Goal: Task Accomplishment & Management: Use online tool/utility

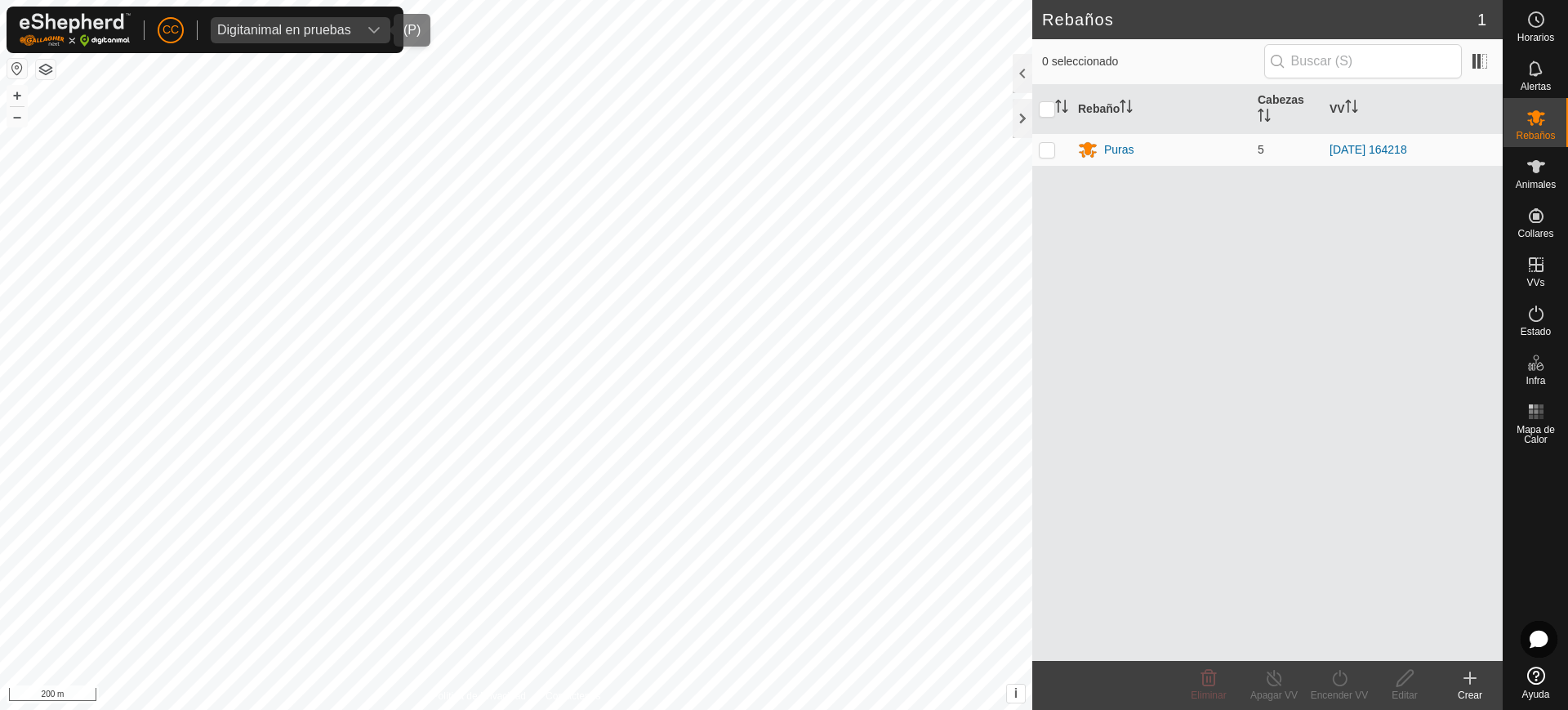
click at [325, 34] on span "Digitanimal en pruebas" at bounding box center [284, 30] width 147 height 27
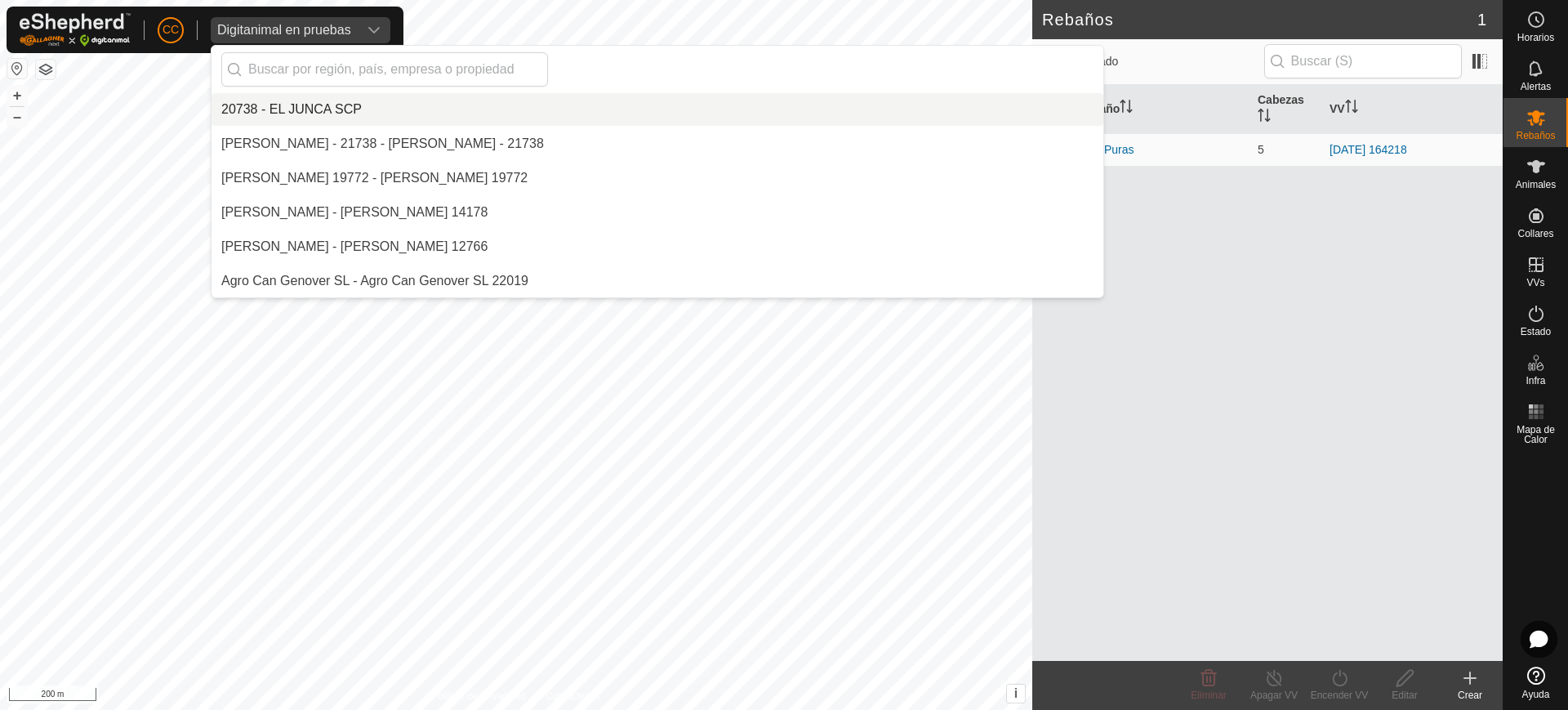
click at [325, 28] on div "Digitanimal en pruebas" at bounding box center [284, 30] width 134 height 13
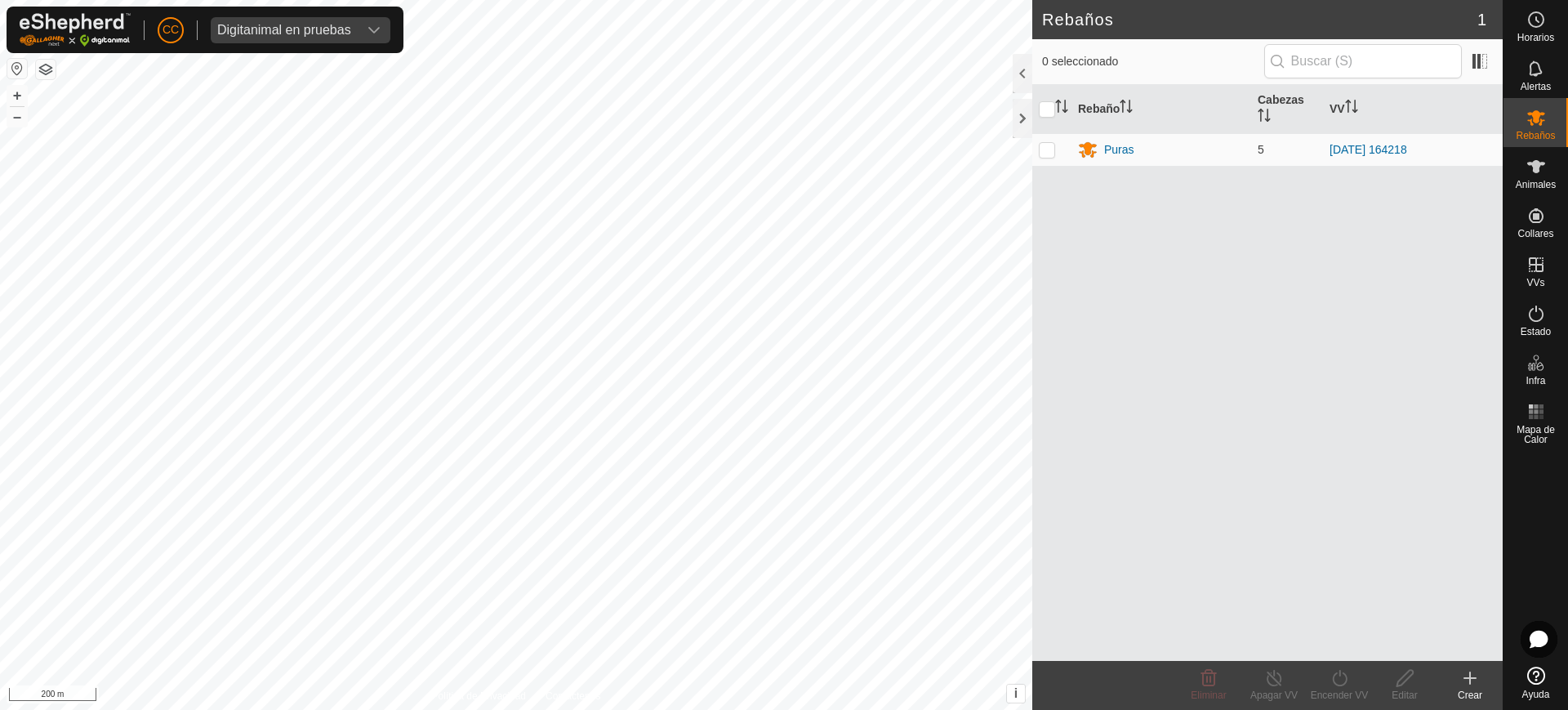
click at [327, 28] on div "Digitanimal en pruebas" at bounding box center [284, 30] width 134 height 13
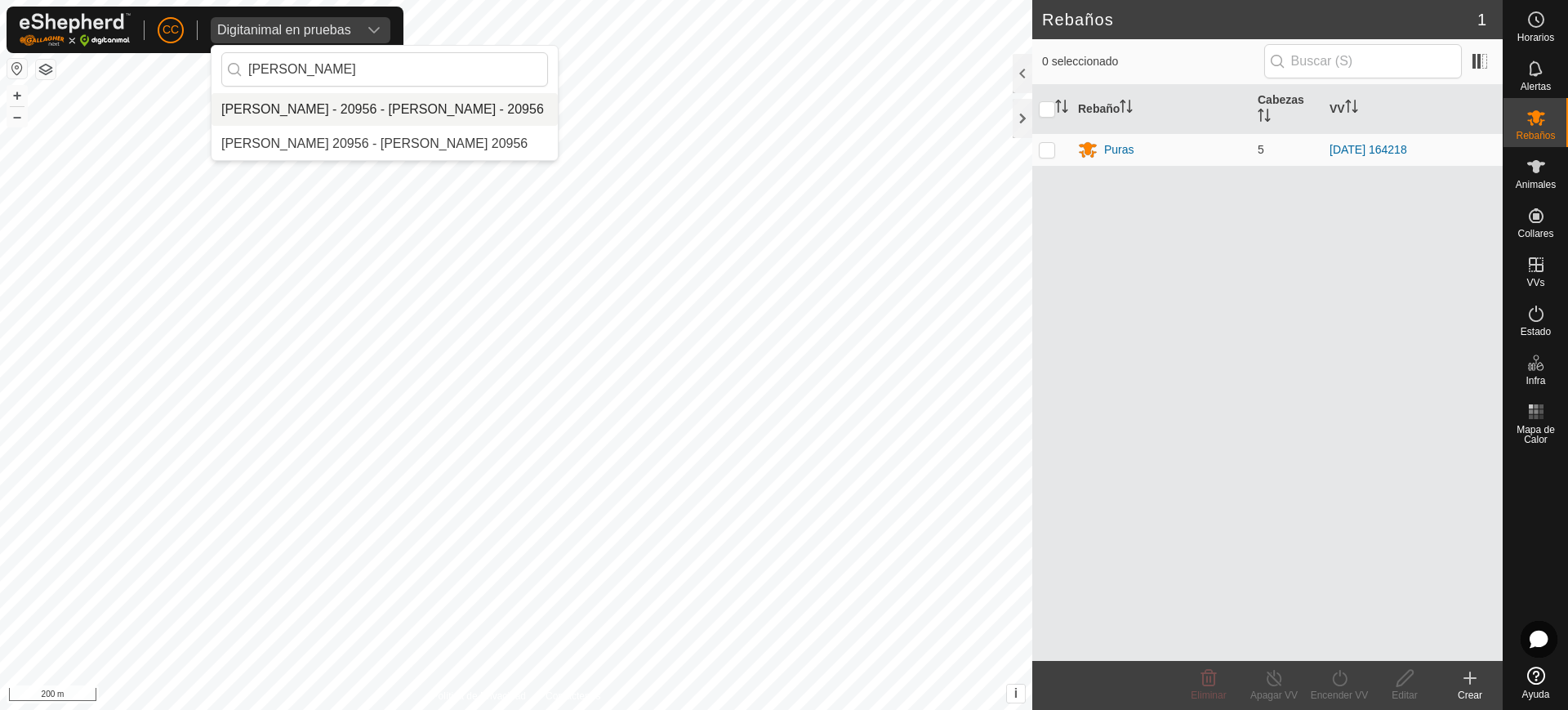
type input "[PERSON_NAME]"
click at [323, 106] on li "[PERSON_NAME] - 20956 - [PERSON_NAME] - 20956" at bounding box center [385, 110] width 346 height 33
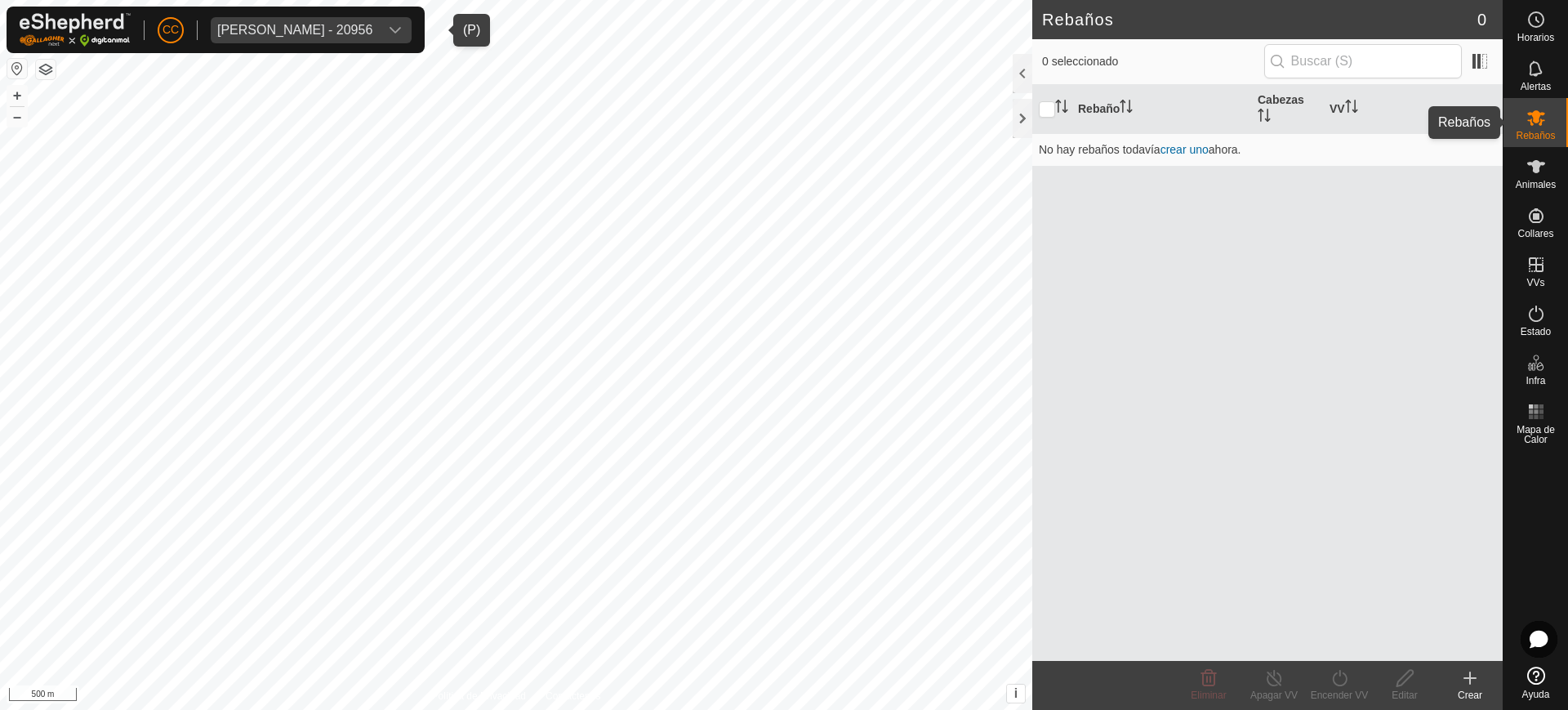
click at [1543, 157] on div "Animales" at bounding box center [1536, 172] width 64 height 49
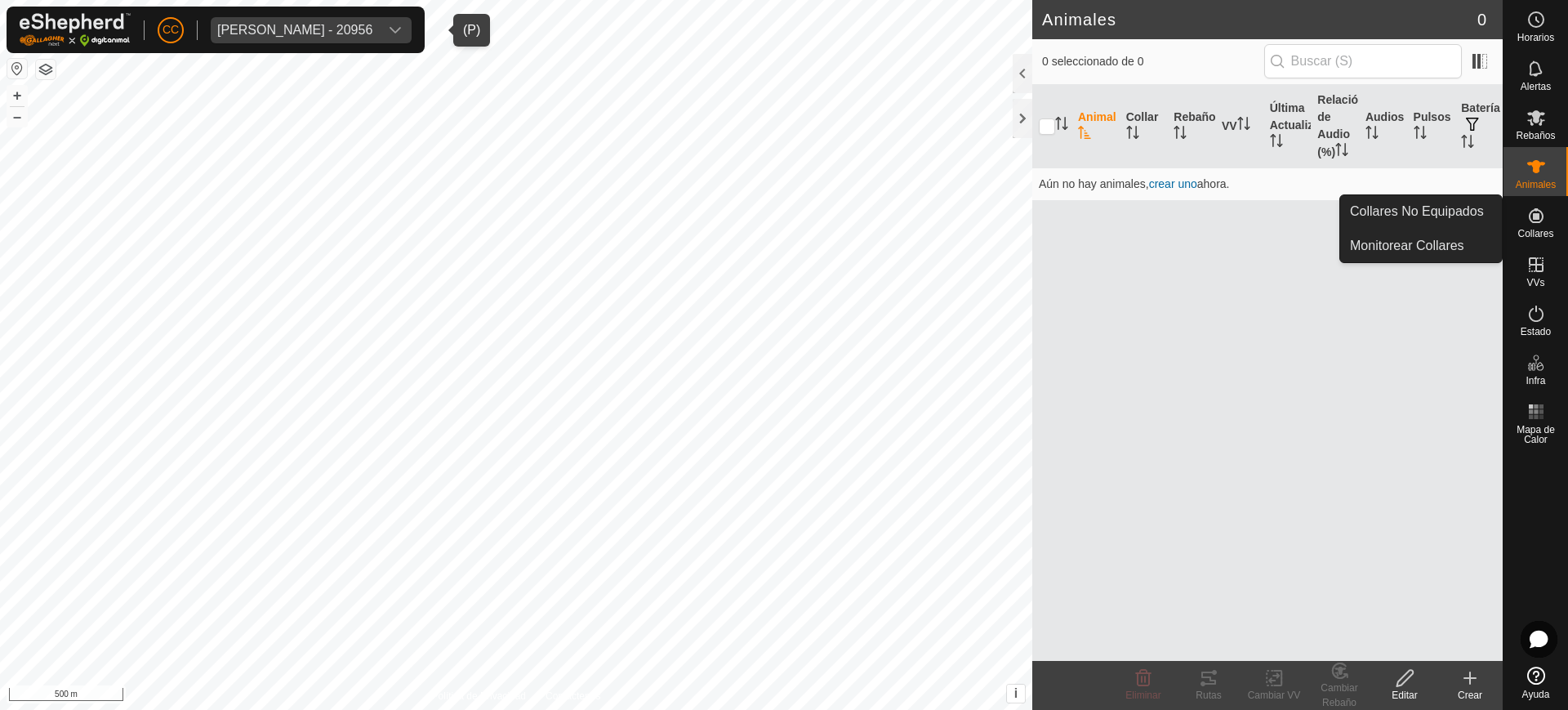
click at [1546, 223] on es-neckbands-svg-icon at bounding box center [1536, 215] width 29 height 27
click at [1433, 209] on link "Collares No Equipados" at bounding box center [1421, 212] width 162 height 33
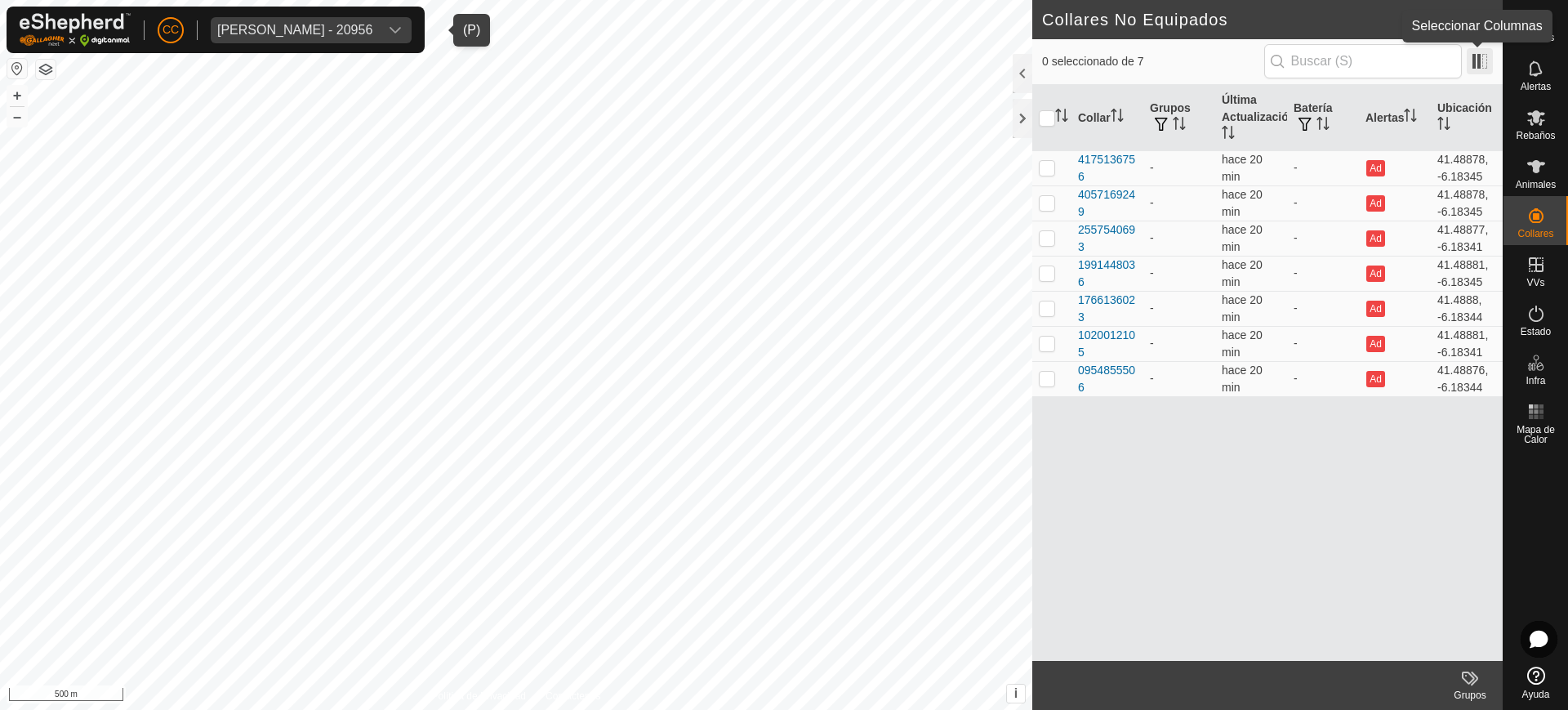
click at [1486, 70] on span at bounding box center [1480, 61] width 27 height 27
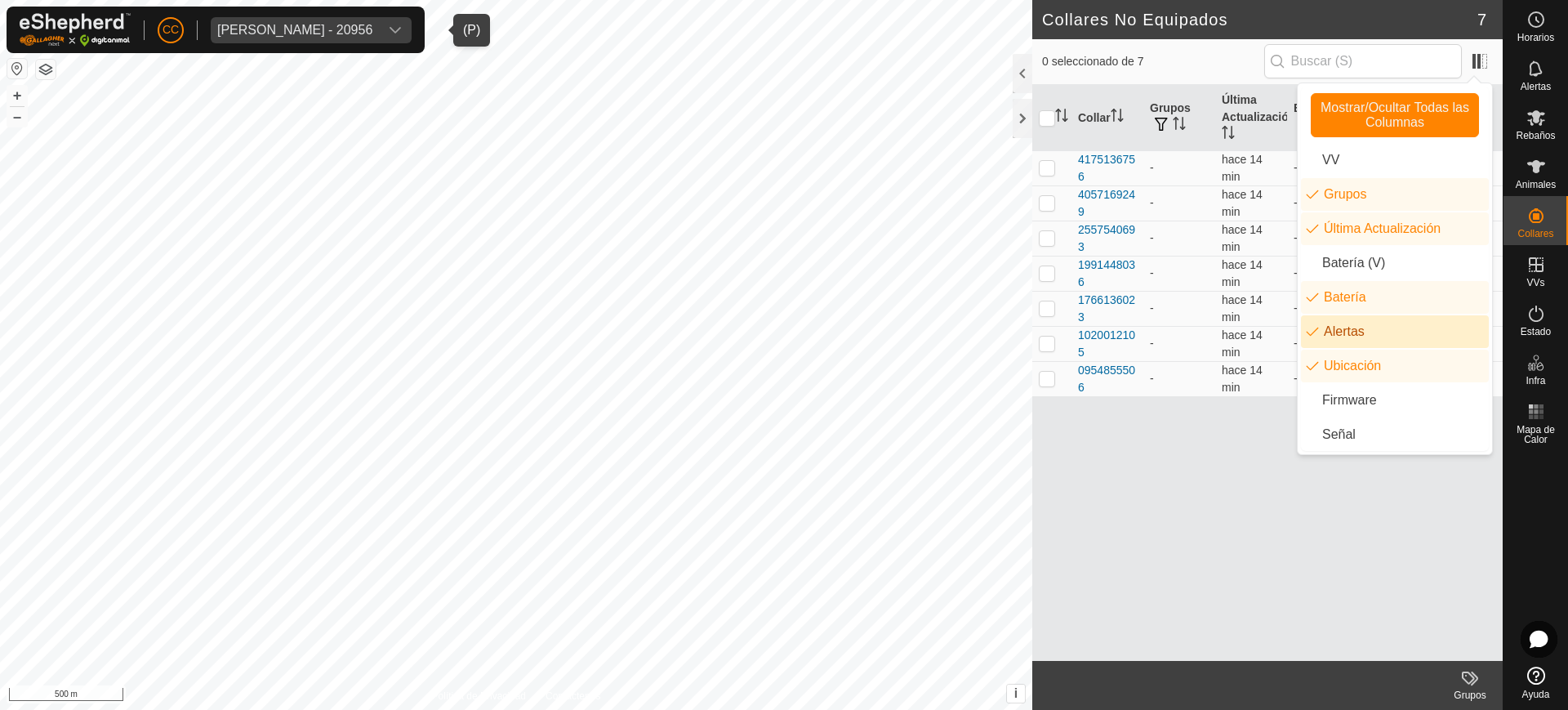
drag, startPoint x: 230, startPoint y: 24, endPoint x: 245, endPoint y: 29, distance: 15.8
click at [239, 26] on div "[PERSON_NAME] - 20956" at bounding box center [294, 30] width 155 height 13
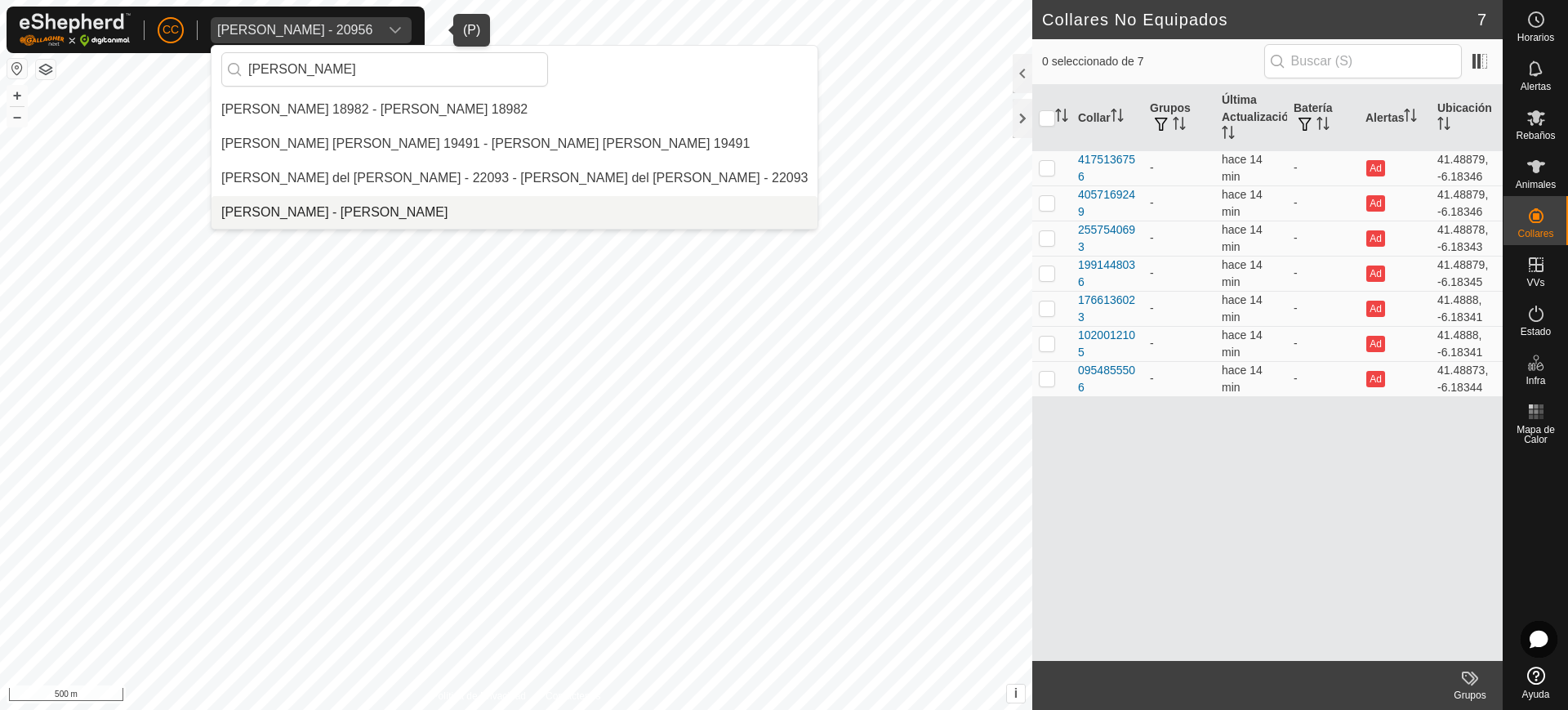
type input "[PERSON_NAME]"
click at [521, 205] on li "[PERSON_NAME] - [PERSON_NAME]" at bounding box center [515, 213] width 606 height 33
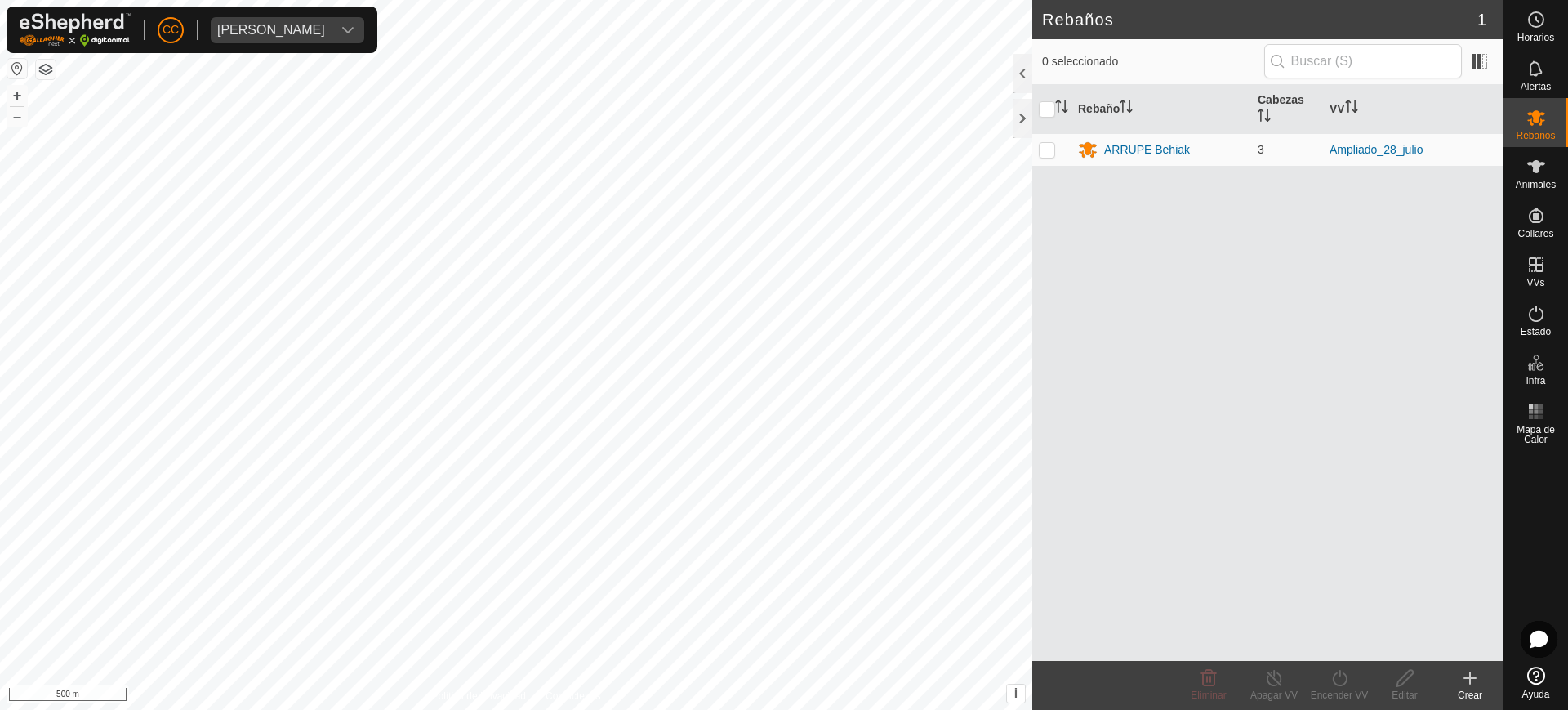
click at [13, 71] on button "button" at bounding box center [16, 68] width 19 height 19
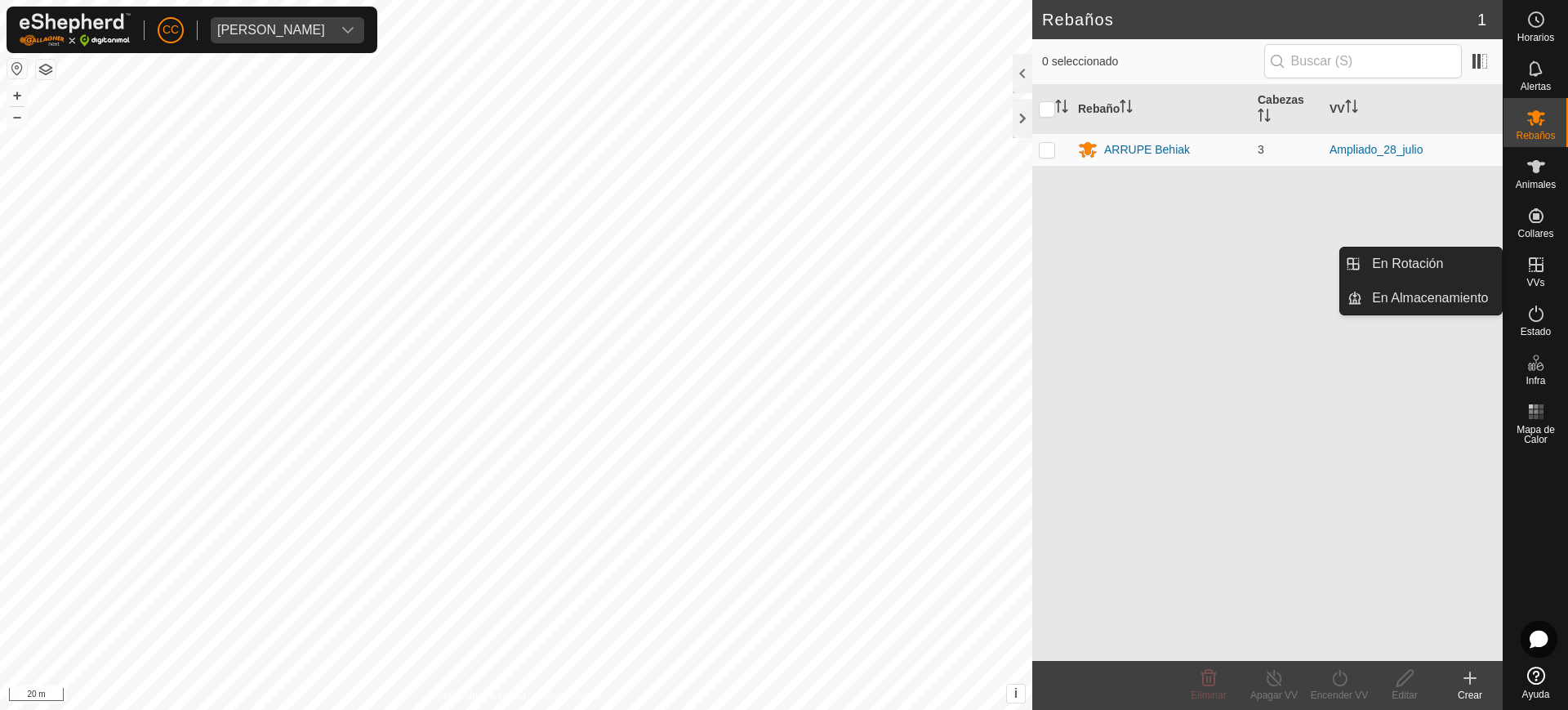
click at [1542, 268] on icon at bounding box center [1536, 265] width 15 height 15
click at [1531, 269] on icon at bounding box center [1536, 264] width 19 height 19
click at [1450, 263] on link "En Rotación" at bounding box center [1432, 264] width 139 height 33
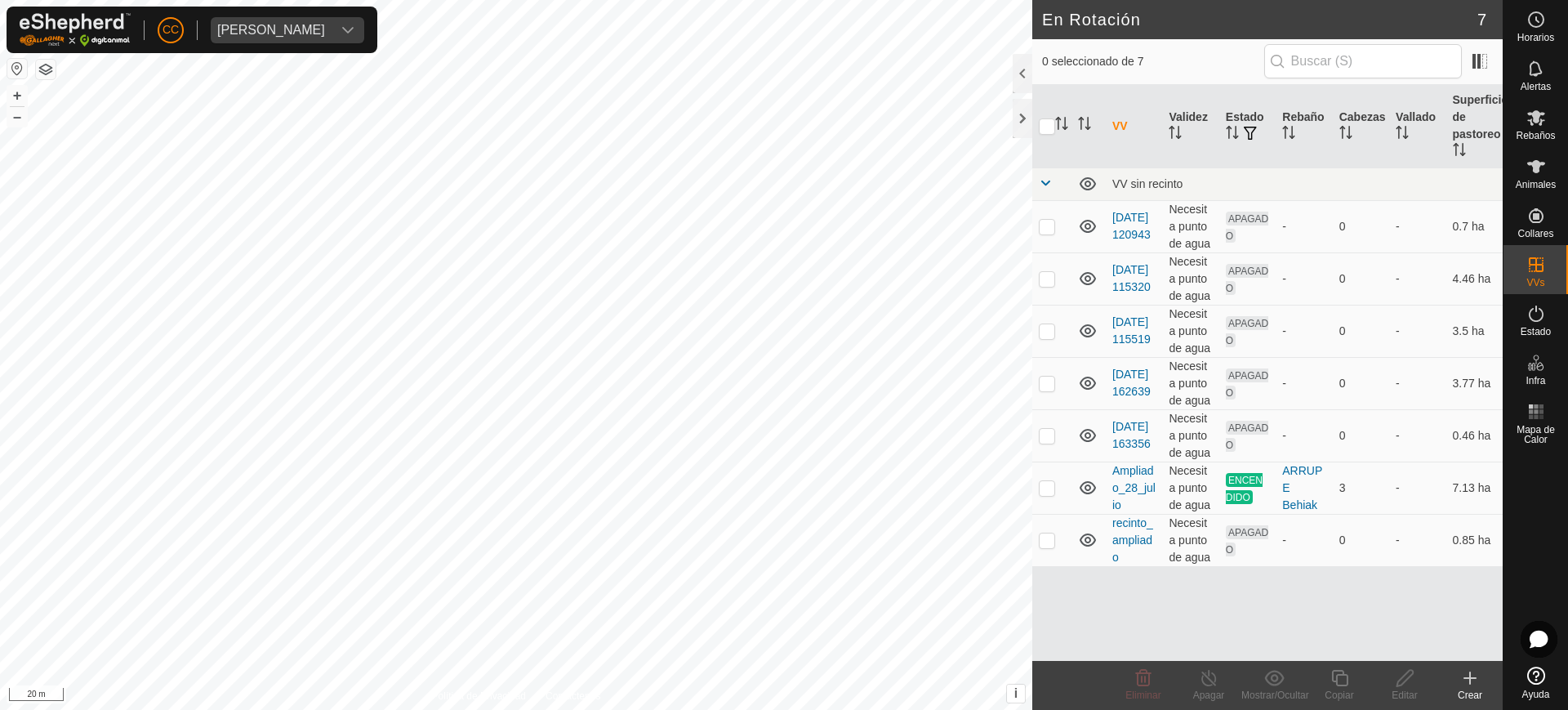
click at [1475, 676] on icon at bounding box center [1470, 677] width 19 height 19
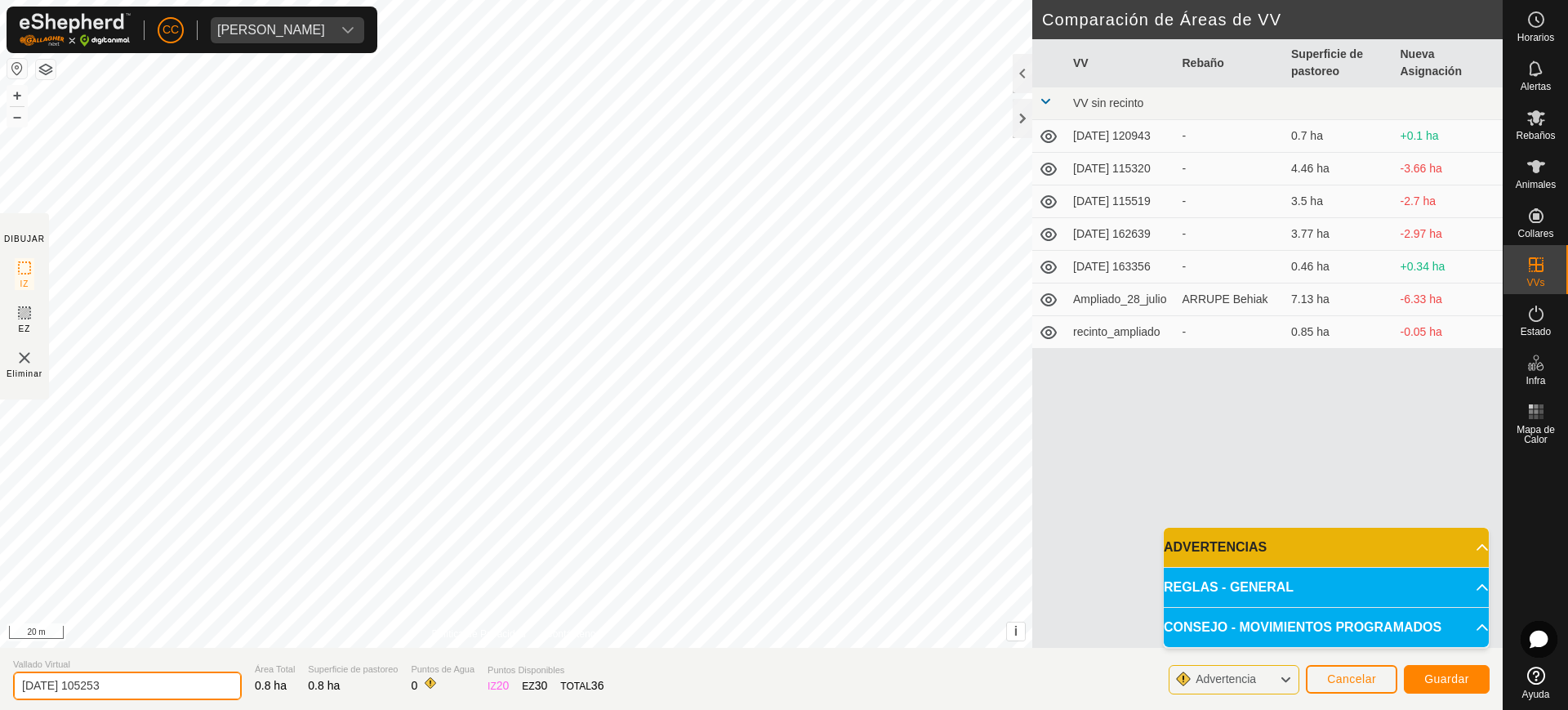
click at [151, 683] on input "[DATE] 105253" at bounding box center [127, 685] width 229 height 28
click at [1467, 680] on span "Guardar" at bounding box center [1446, 679] width 45 height 13
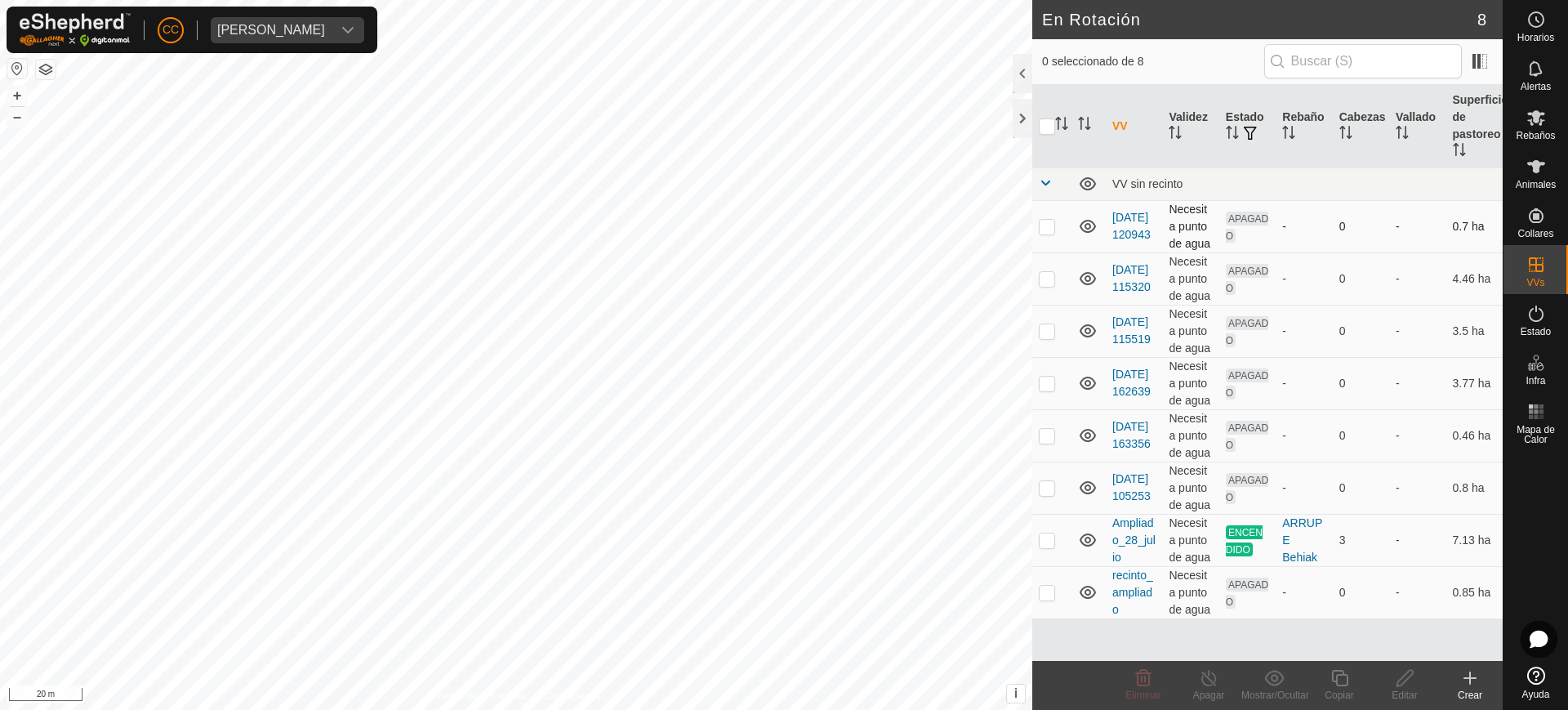
click at [1039, 229] on p-checkbox at bounding box center [1047, 226] width 16 height 13
checkbox input "false"
click at [1045, 491] on p-checkbox at bounding box center [1047, 487] width 16 height 13
checkbox input "false"
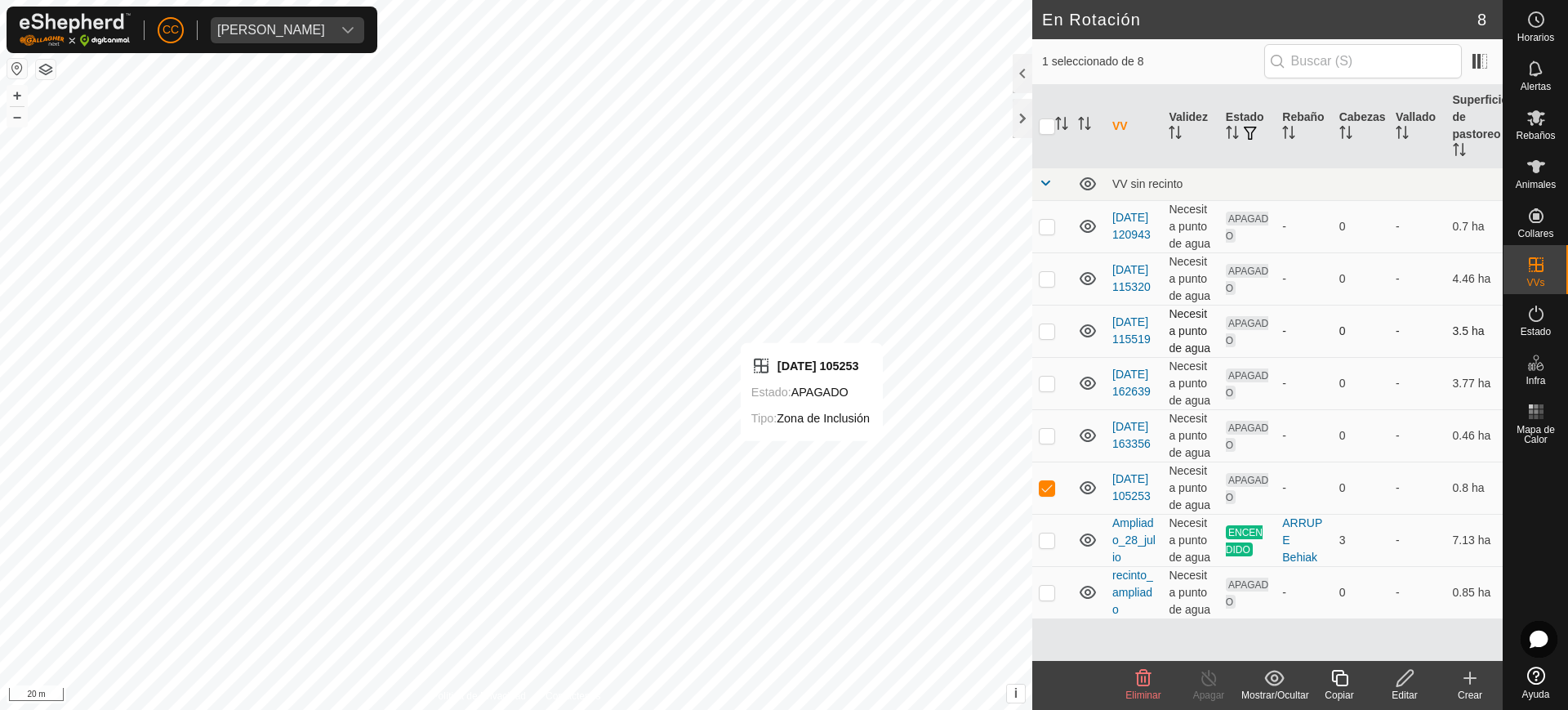
checkbox input "true"
click at [1039, 486] on p-checkbox at bounding box center [1047, 487] width 16 height 13
checkbox input "true"
click at [1044, 543] on p-checkbox at bounding box center [1047, 540] width 16 height 13
checkbox input "false"
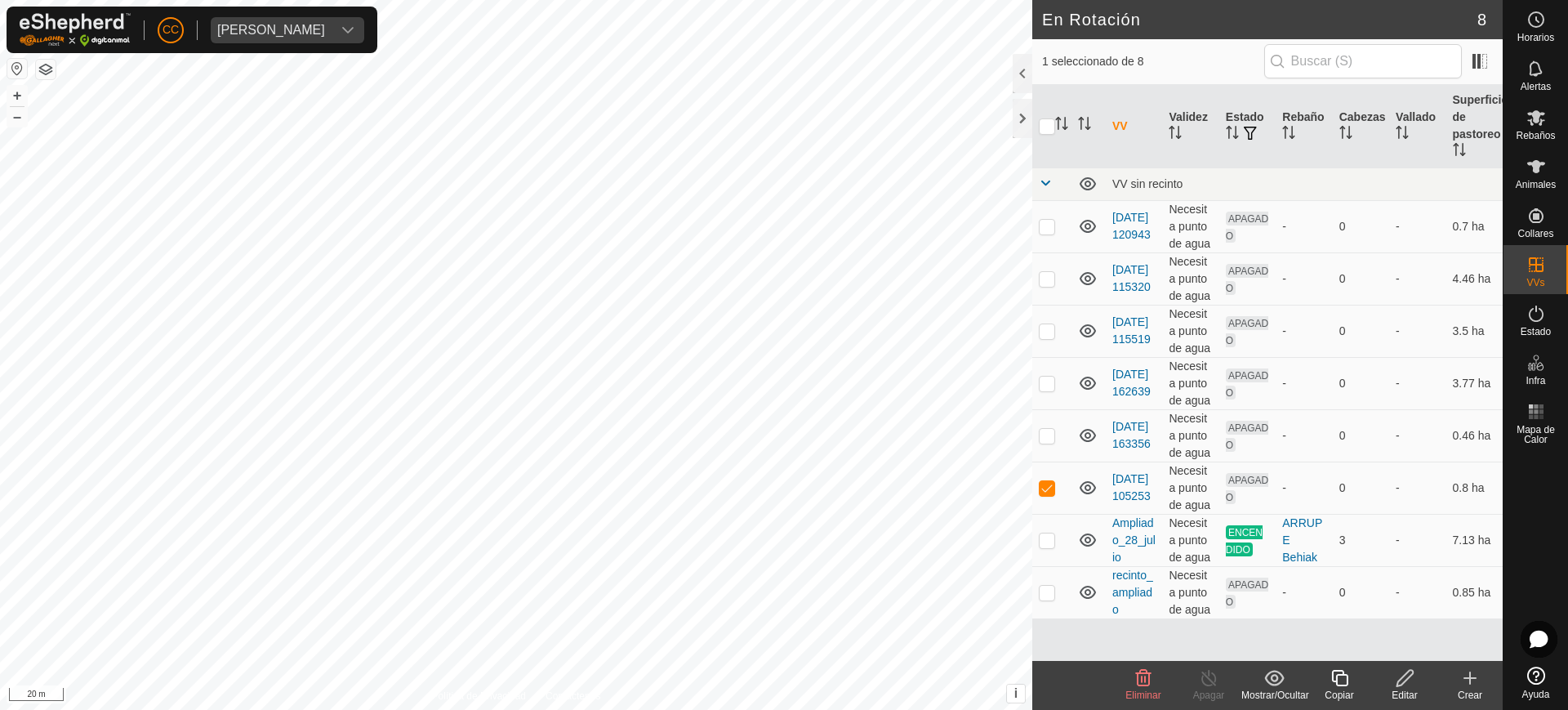
click at [1409, 683] on icon at bounding box center [1405, 677] width 20 height 19
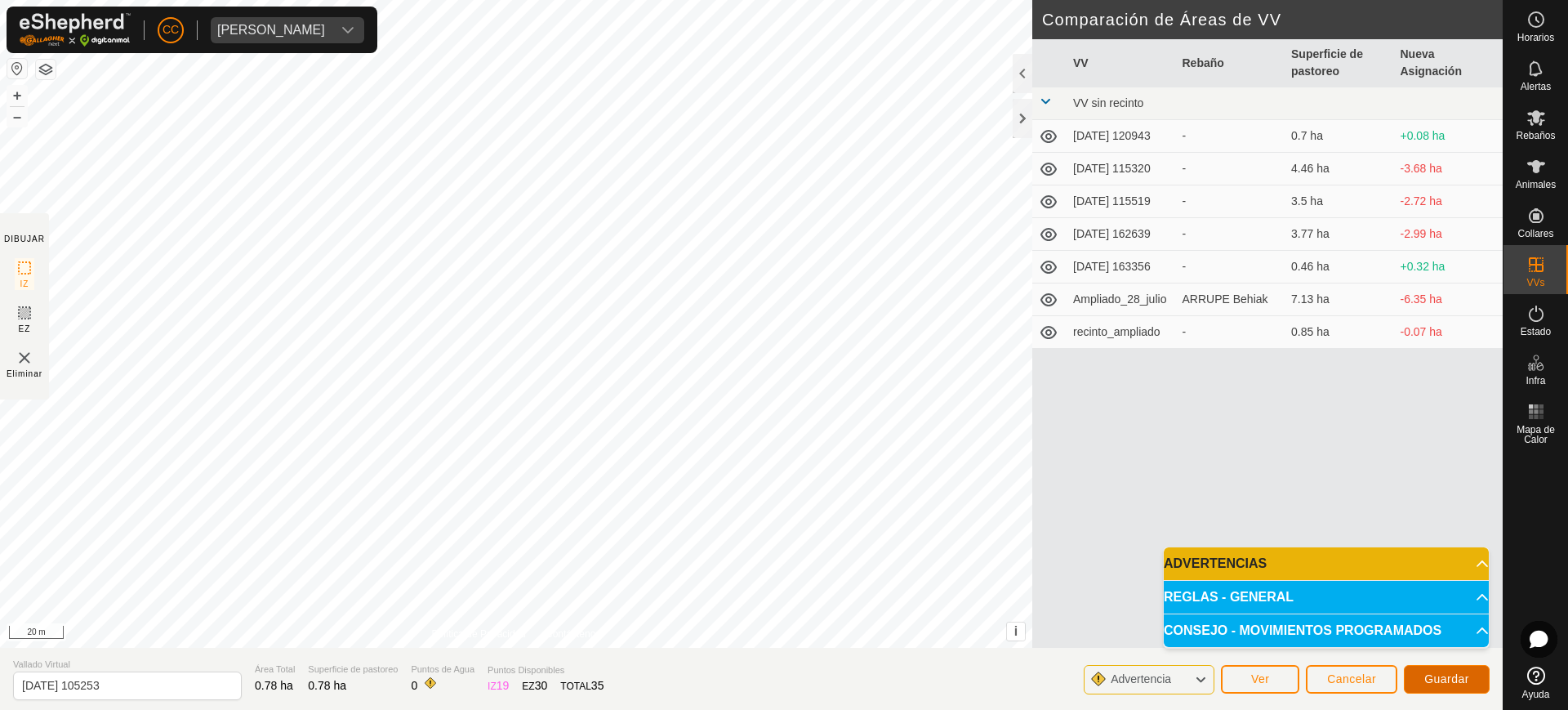
click at [1458, 676] on span "Guardar" at bounding box center [1446, 679] width 45 height 13
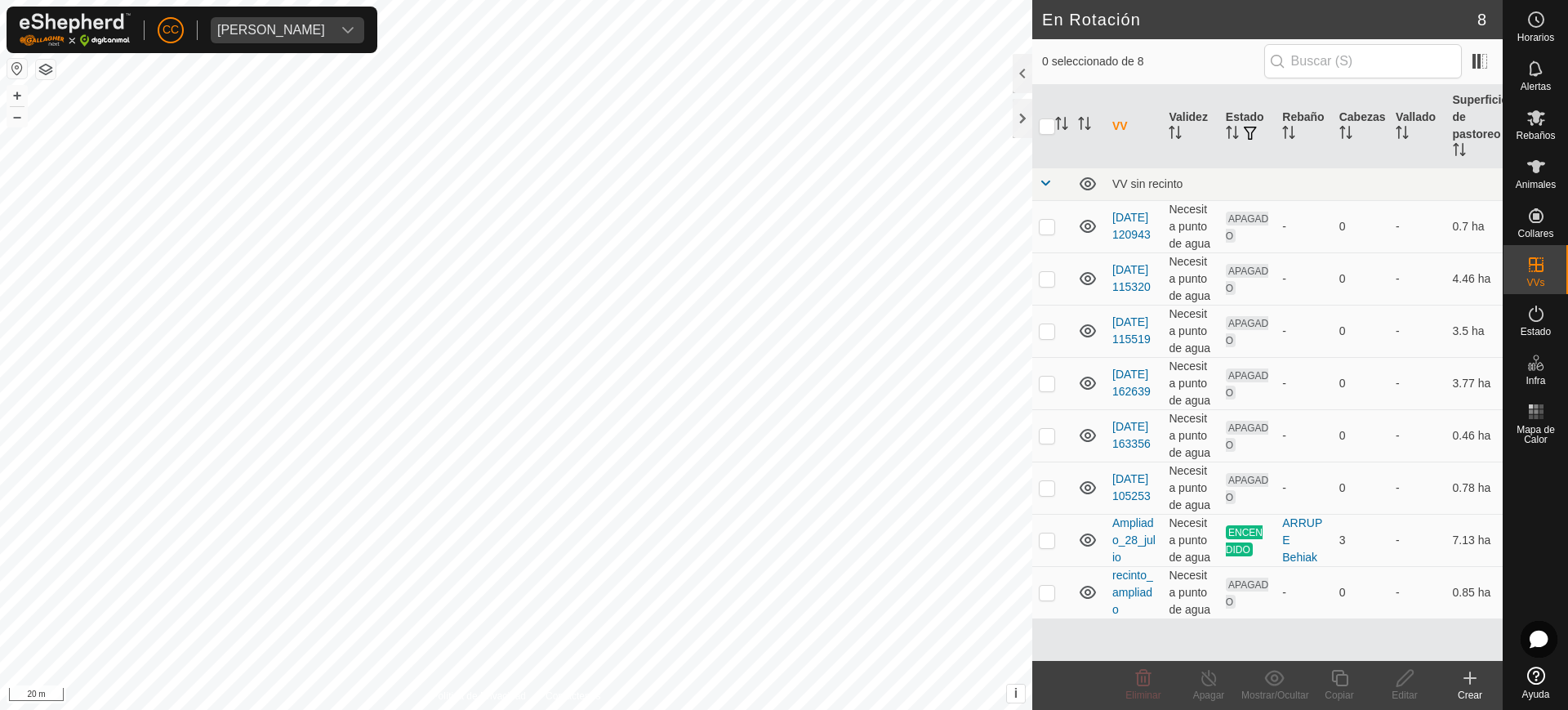
checkbox input "true"
checkbox input "false"
checkbox input "true"
checkbox input "false"
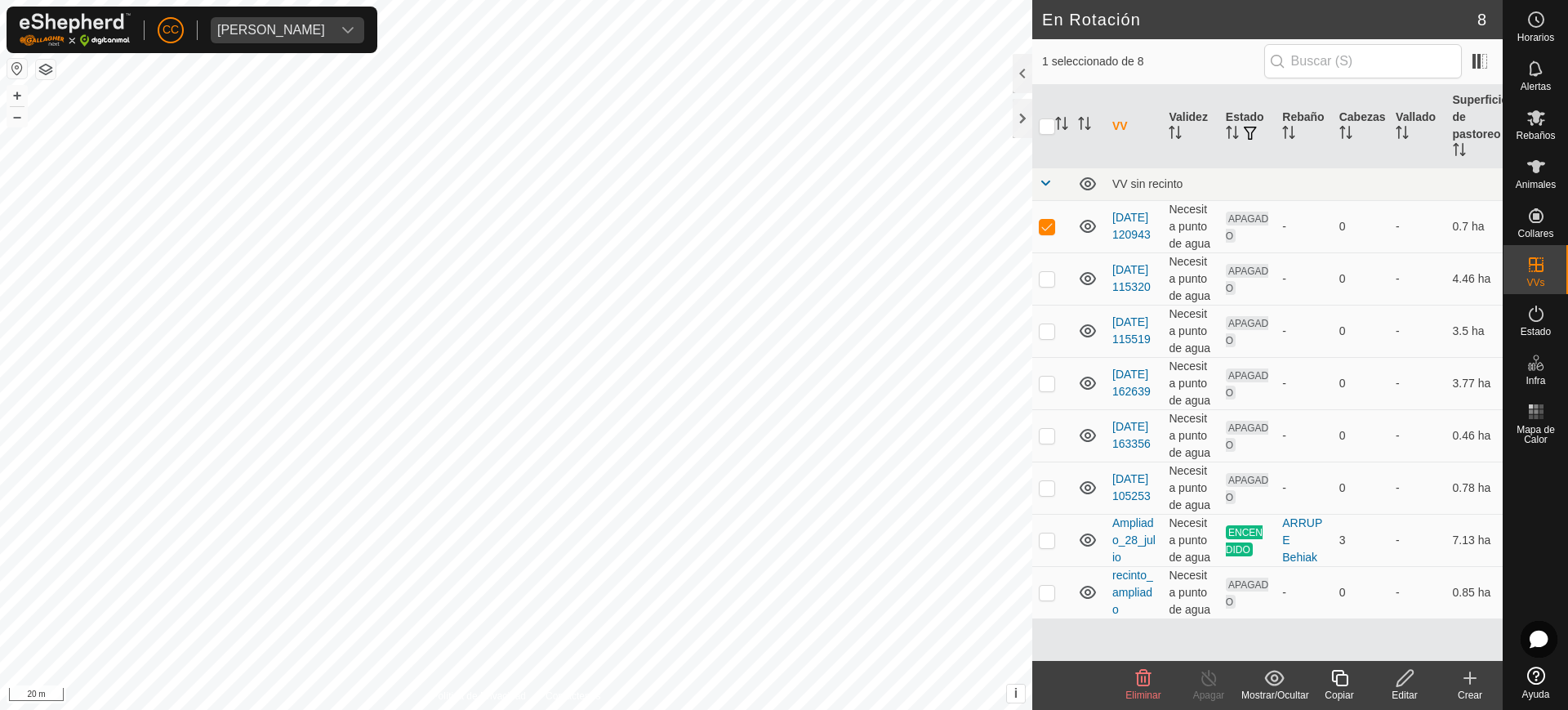
checkbox input "false"
checkbox input "true"
checkbox input "false"
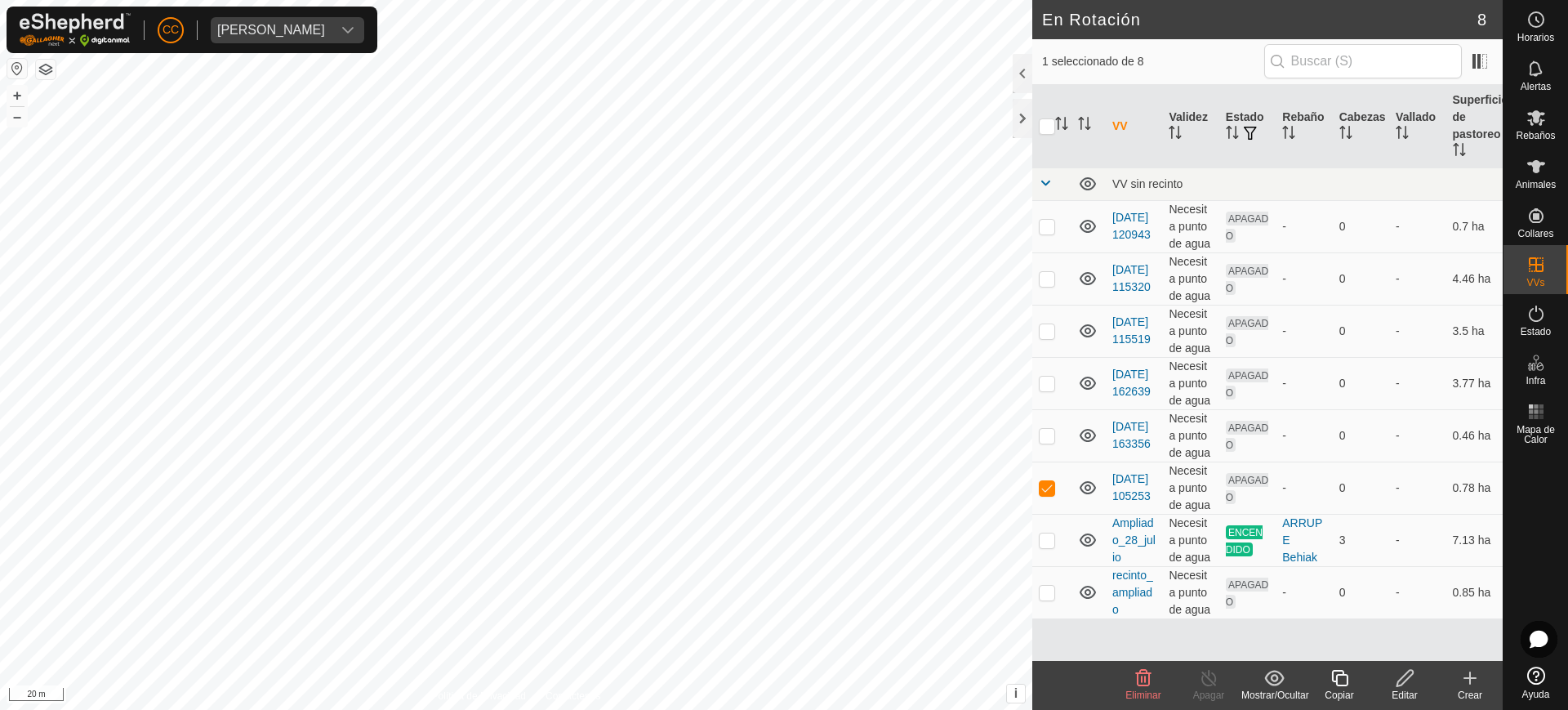
click at [1138, 684] on icon at bounding box center [1143, 678] width 16 height 16
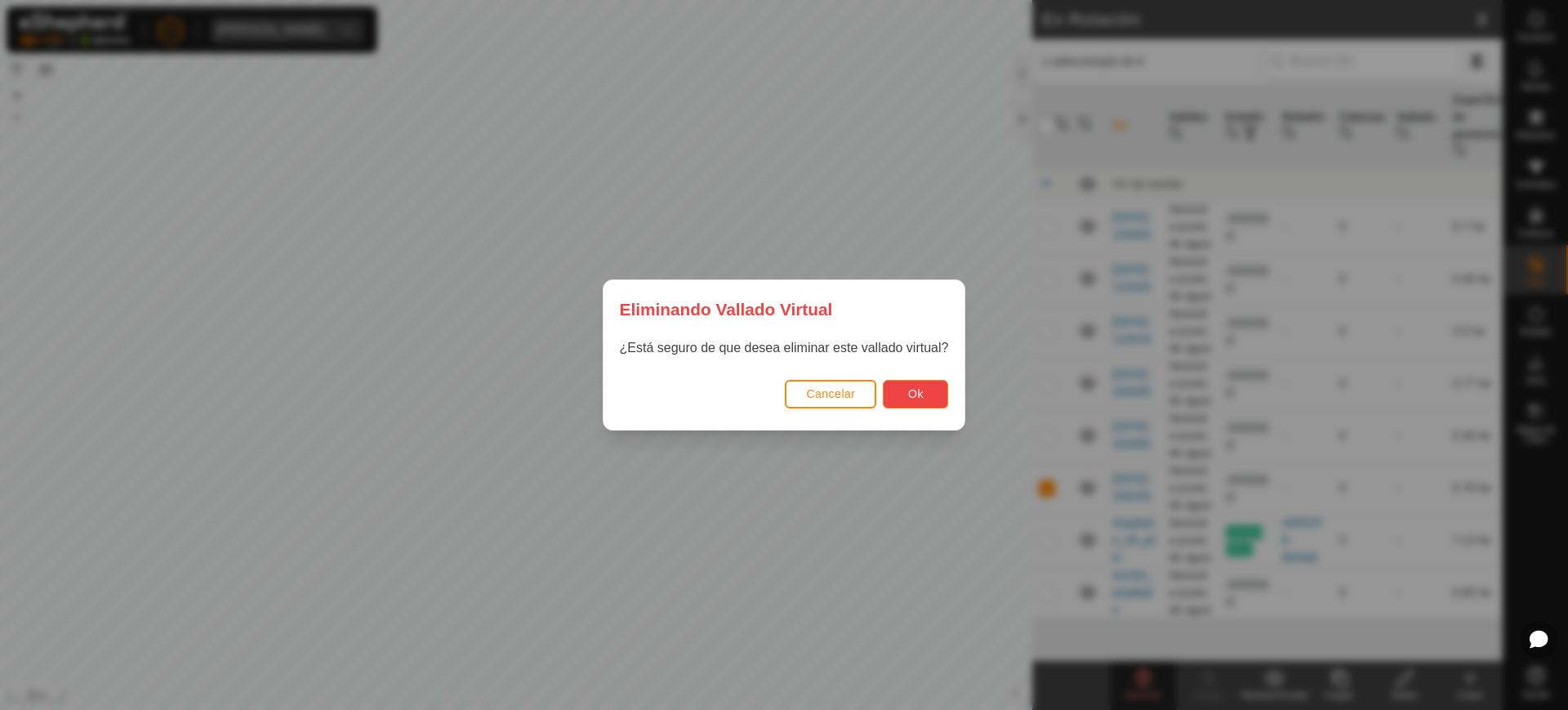
click at [902, 389] on button "Ok" at bounding box center [915, 394] width 65 height 28
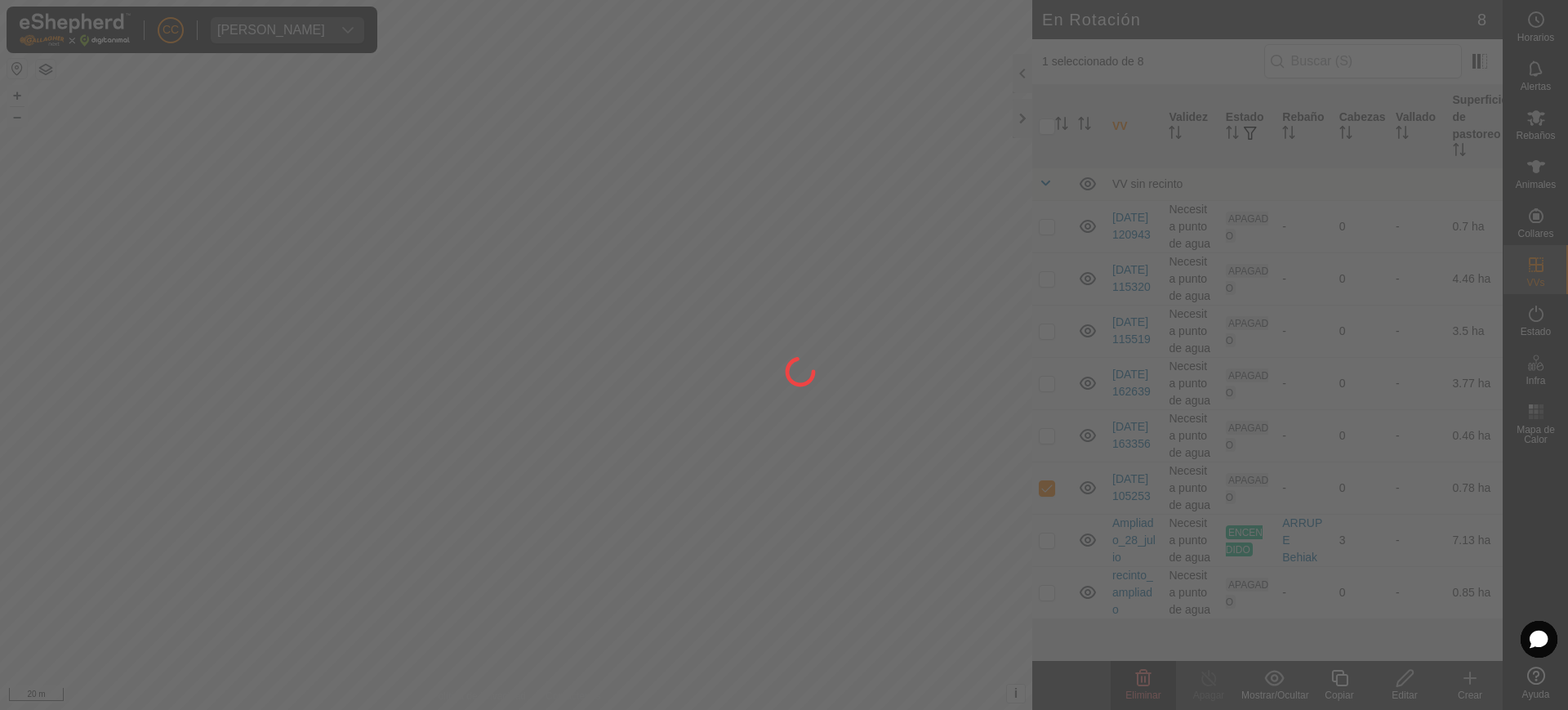
checkbox input "false"
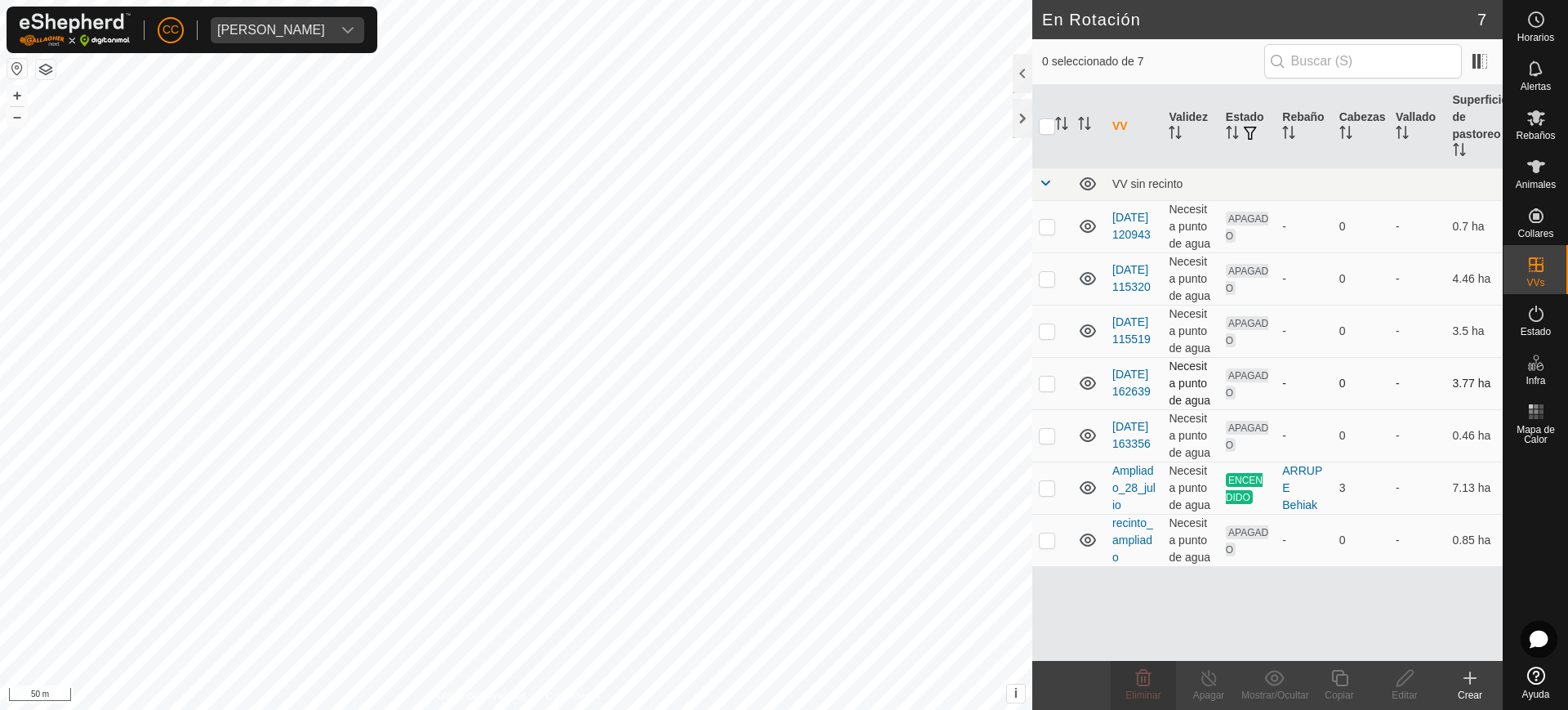
checkbox input "true"
click at [1323, 683] on copy-svg-icon at bounding box center [1339, 677] width 65 height 19
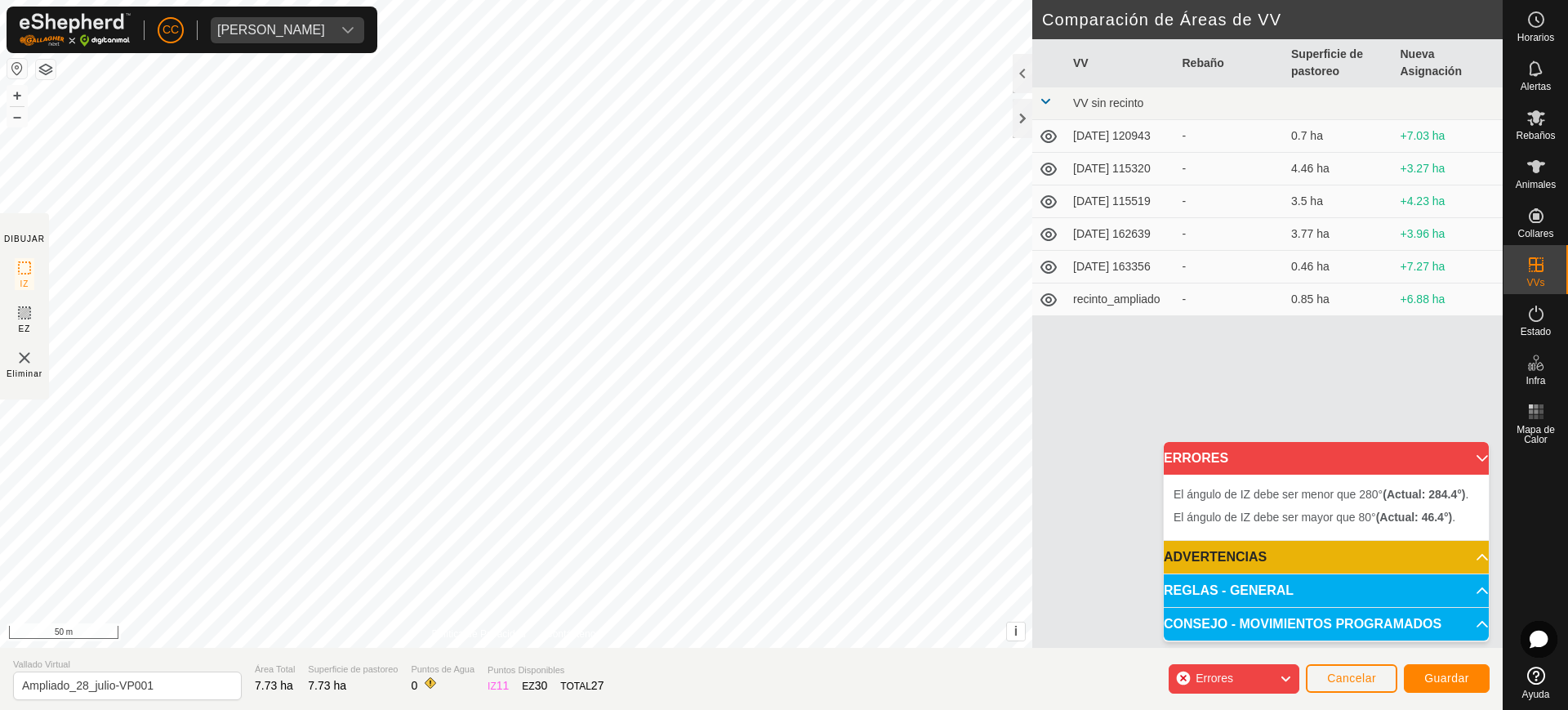
click at [296, 283] on div "El ángulo de IZ debe ser mayor que 80° (Actual: 46.4°) . + – ⇧ i This applicati…" at bounding box center [516, 323] width 1032 height 648
click at [294, 279] on div "El ángulo de IZ debe ser mayor que 80° (Actual: 46.4°) ." at bounding box center [294, 279] width 0 height 0
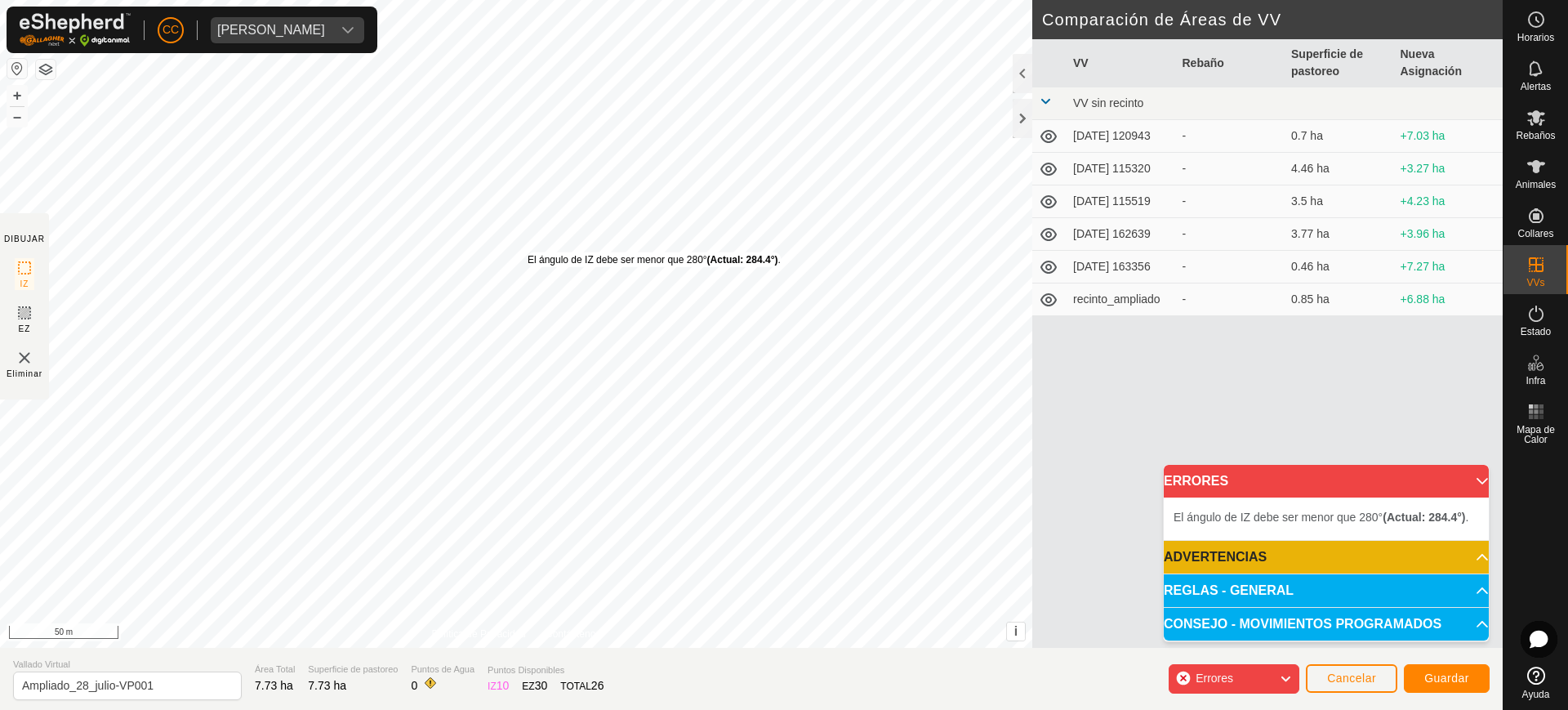
click at [528, 253] on div "El ángulo de IZ debe ser menor que 280° (Actual: 284.4°) ." at bounding box center [654, 260] width 253 height 15
click at [522, 243] on div "El ángulo de IZ debe ser menor que 280° (Actual: 315.6°) . + – ⇧ i This applica…" at bounding box center [516, 323] width 1032 height 648
click at [521, 243] on div "El ángulo de IZ debe ser menor que 280° (Actual: 297.0°) ." at bounding box center [648, 250] width 253 height 15
click at [523, 257] on div "El ángulo de IZ debe ser menor que 280° (Actual: 281.7°) . + – ⇧ i This applica…" at bounding box center [516, 323] width 1032 height 648
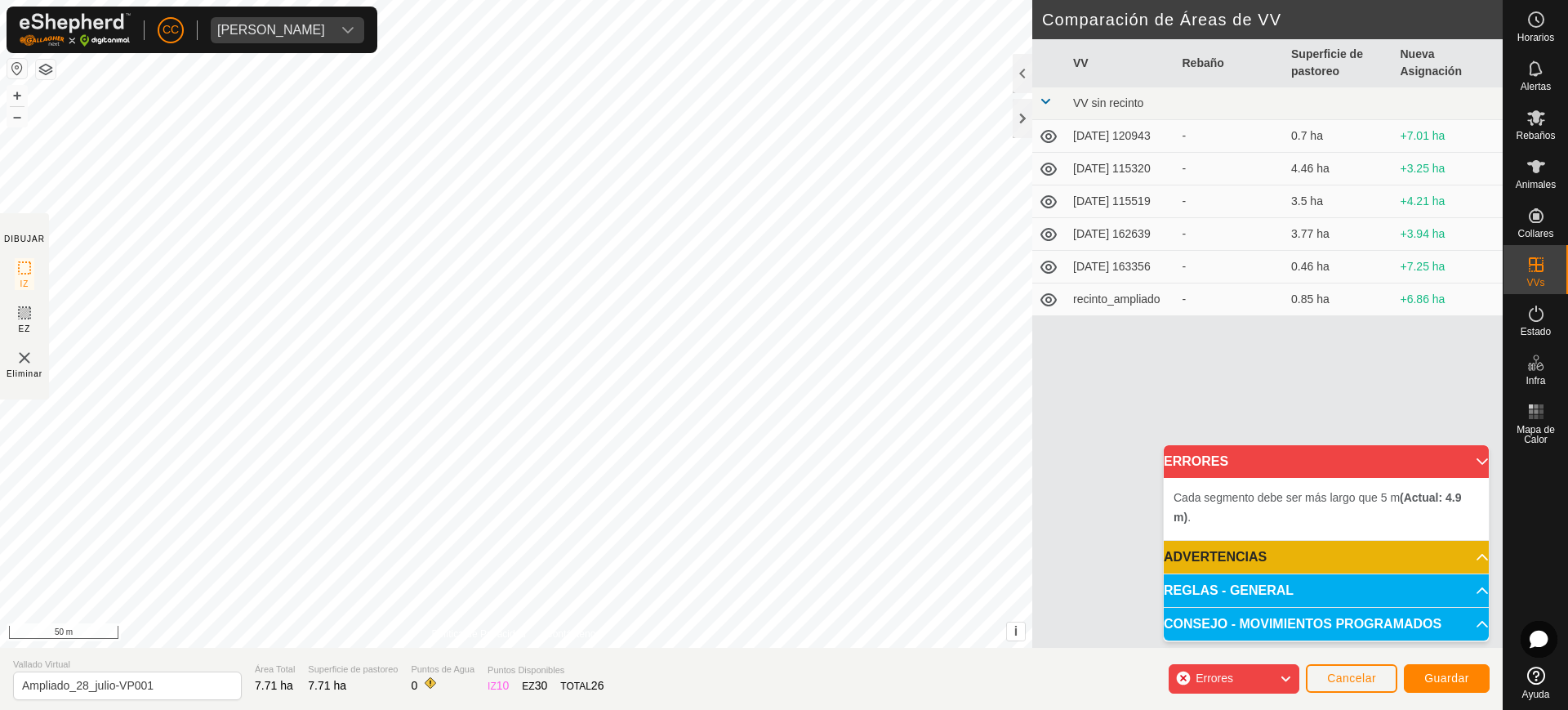
click at [515, 265] on div "Cada segmento debe ser más largo que 5 m (Actual: 4.9 m) . + – ⇧ i This applica…" at bounding box center [516, 323] width 1032 height 648
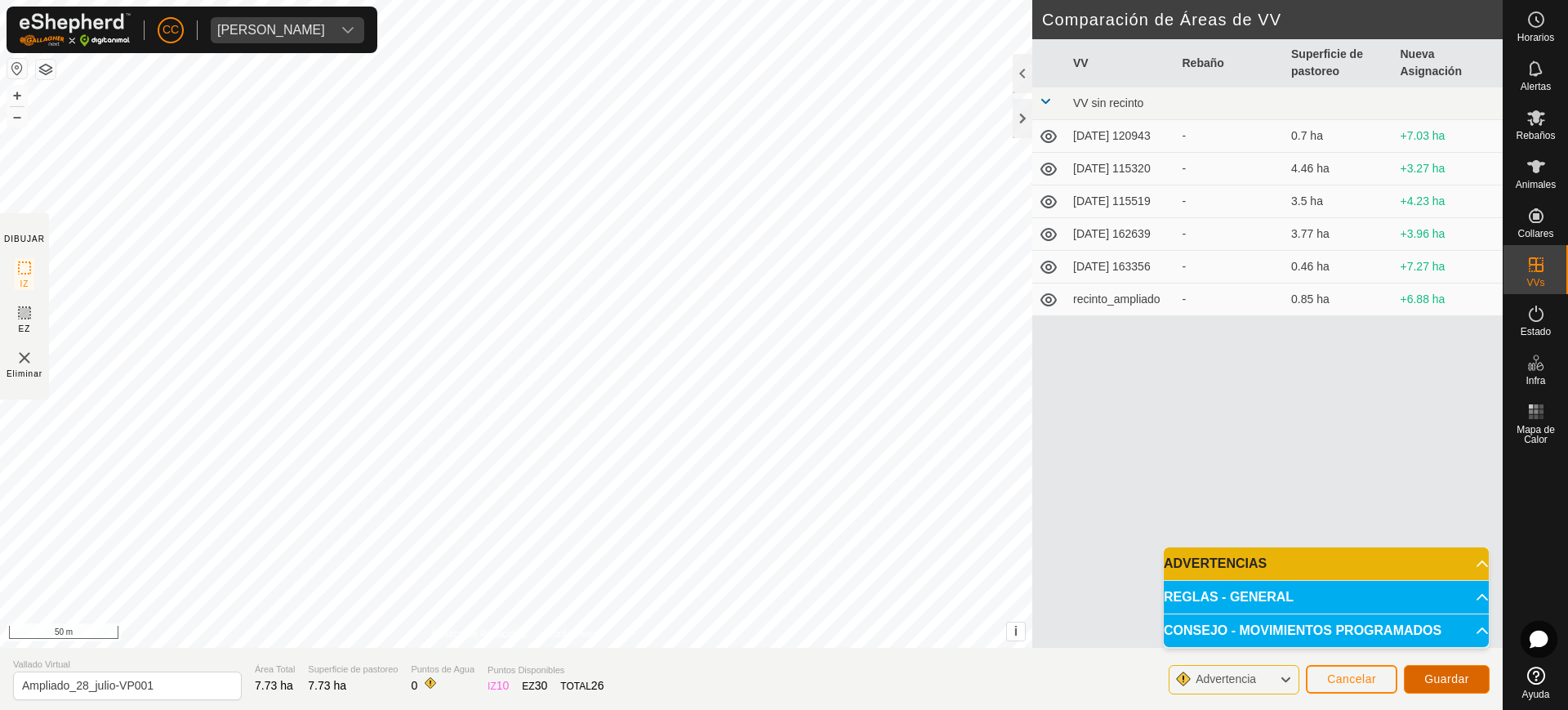
click at [1459, 676] on span "Guardar" at bounding box center [1446, 679] width 45 height 13
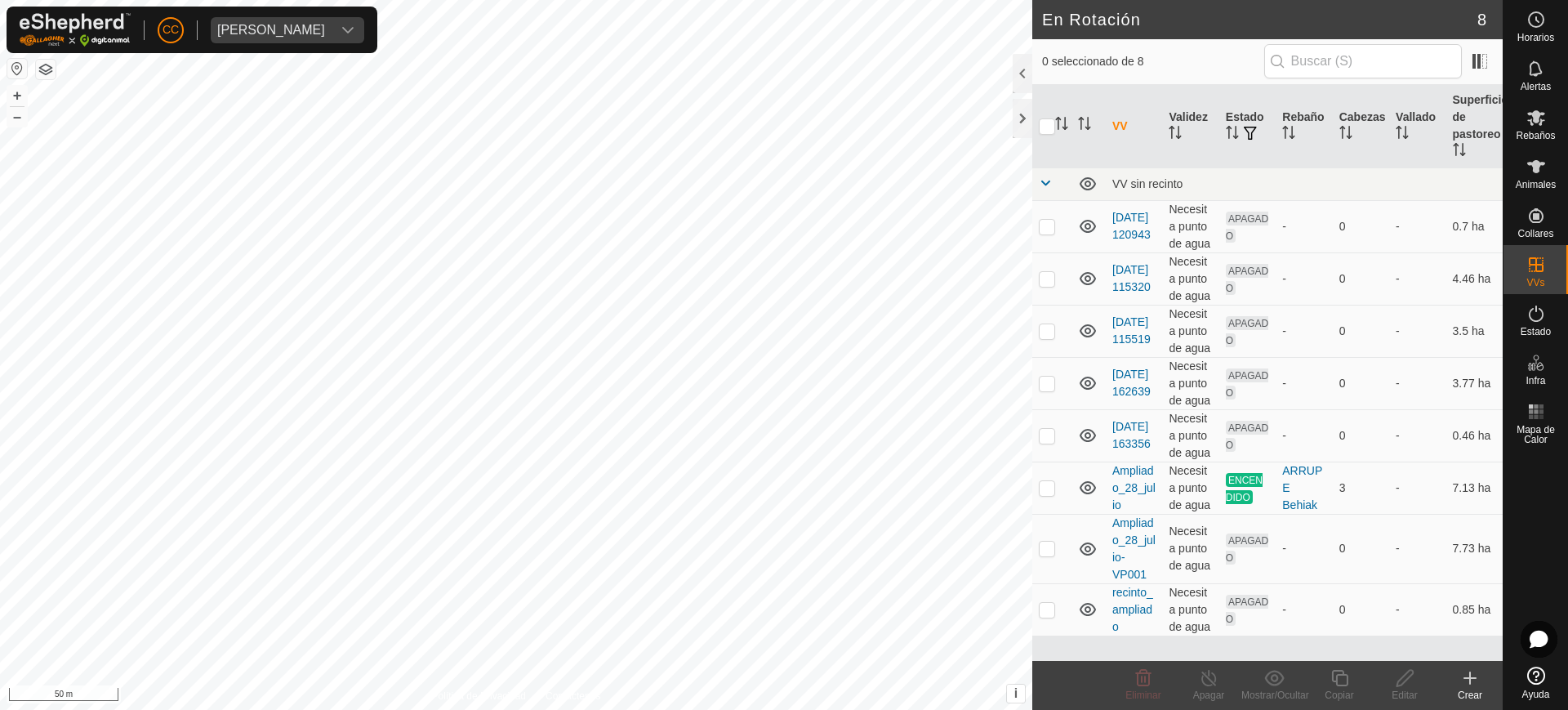
checkbox input "true"
click at [1532, 127] on es-mob-svg-icon at bounding box center [1536, 117] width 29 height 27
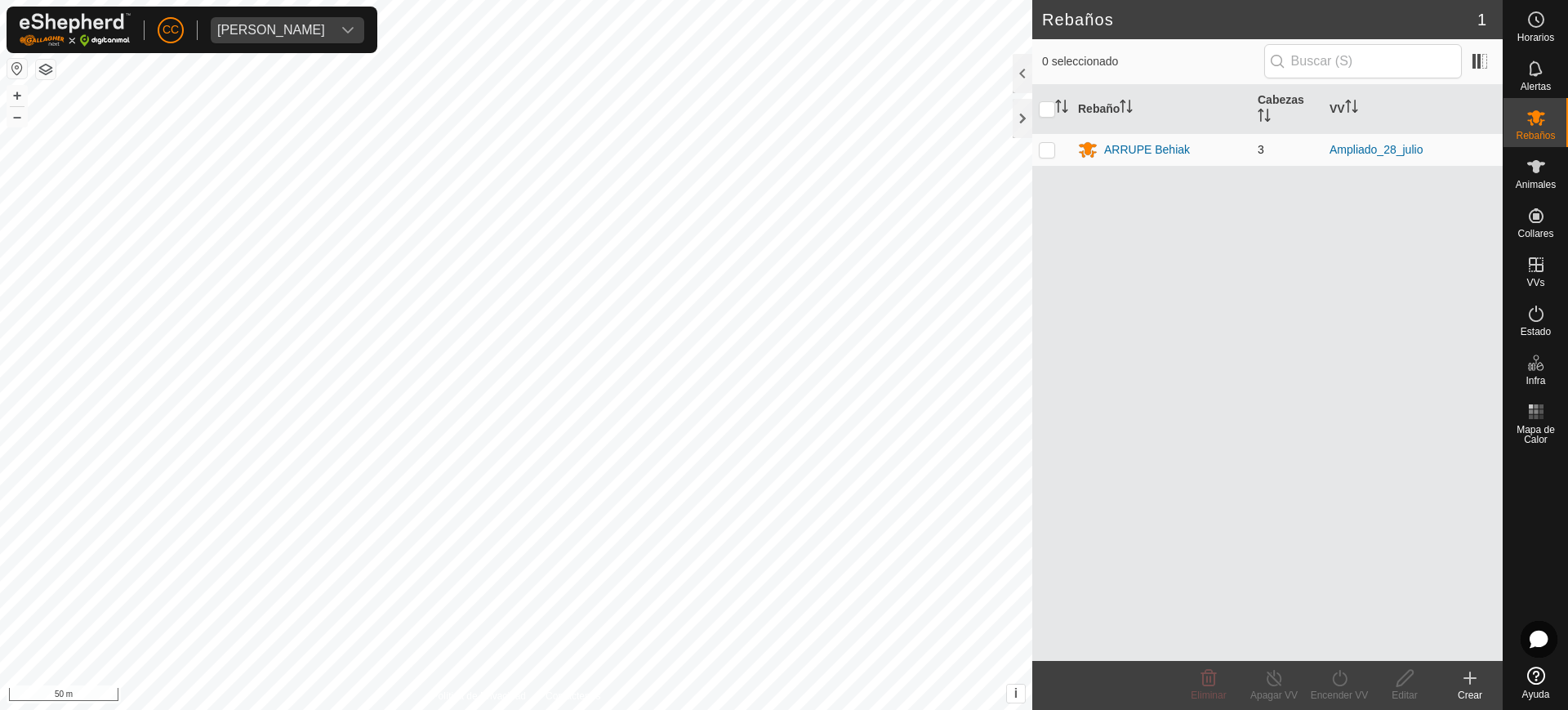
click at [1047, 147] on p-checkbox at bounding box center [1047, 149] width 16 height 13
checkbox input "true"
click at [1331, 678] on icon at bounding box center [1340, 677] width 20 height 19
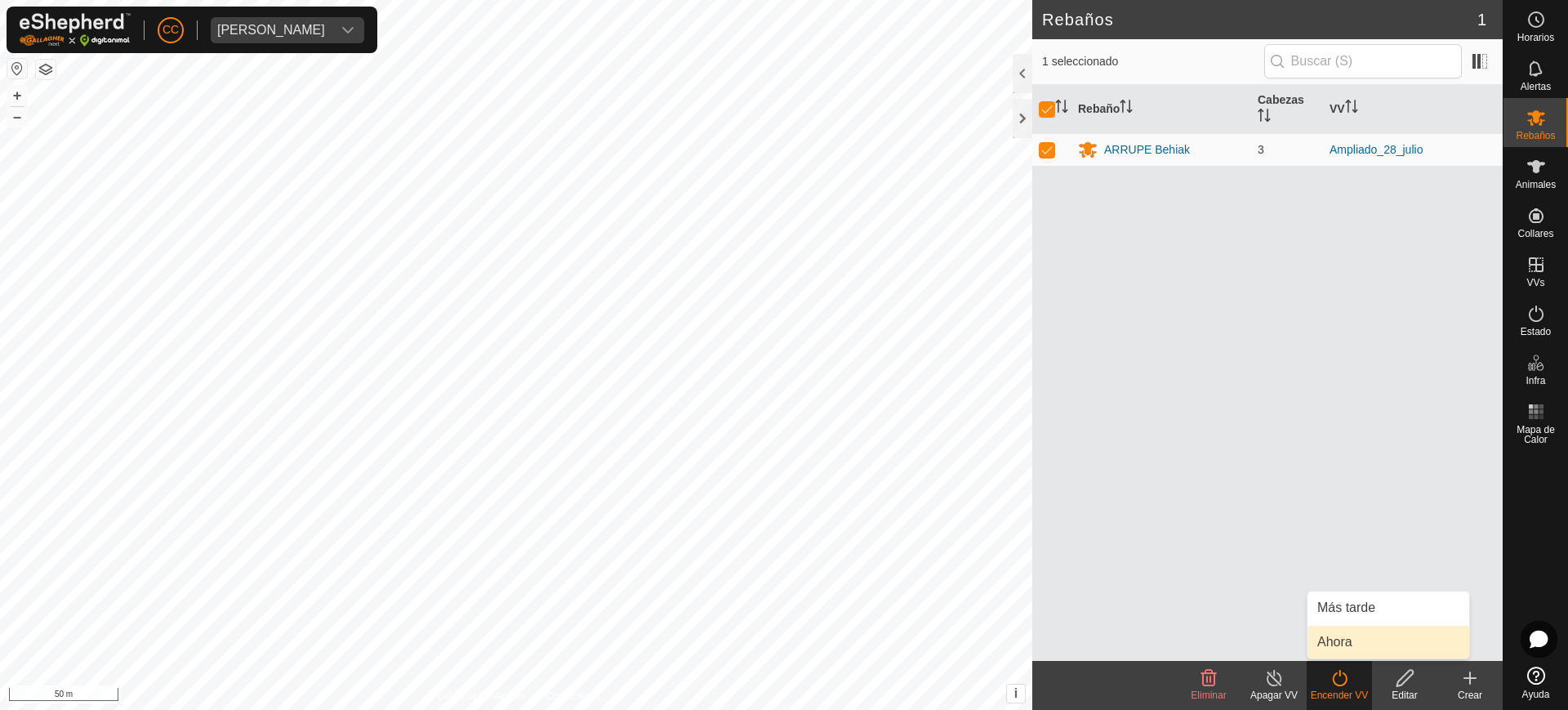
click at [1355, 635] on link "Ahora" at bounding box center [1388, 642] width 162 height 33
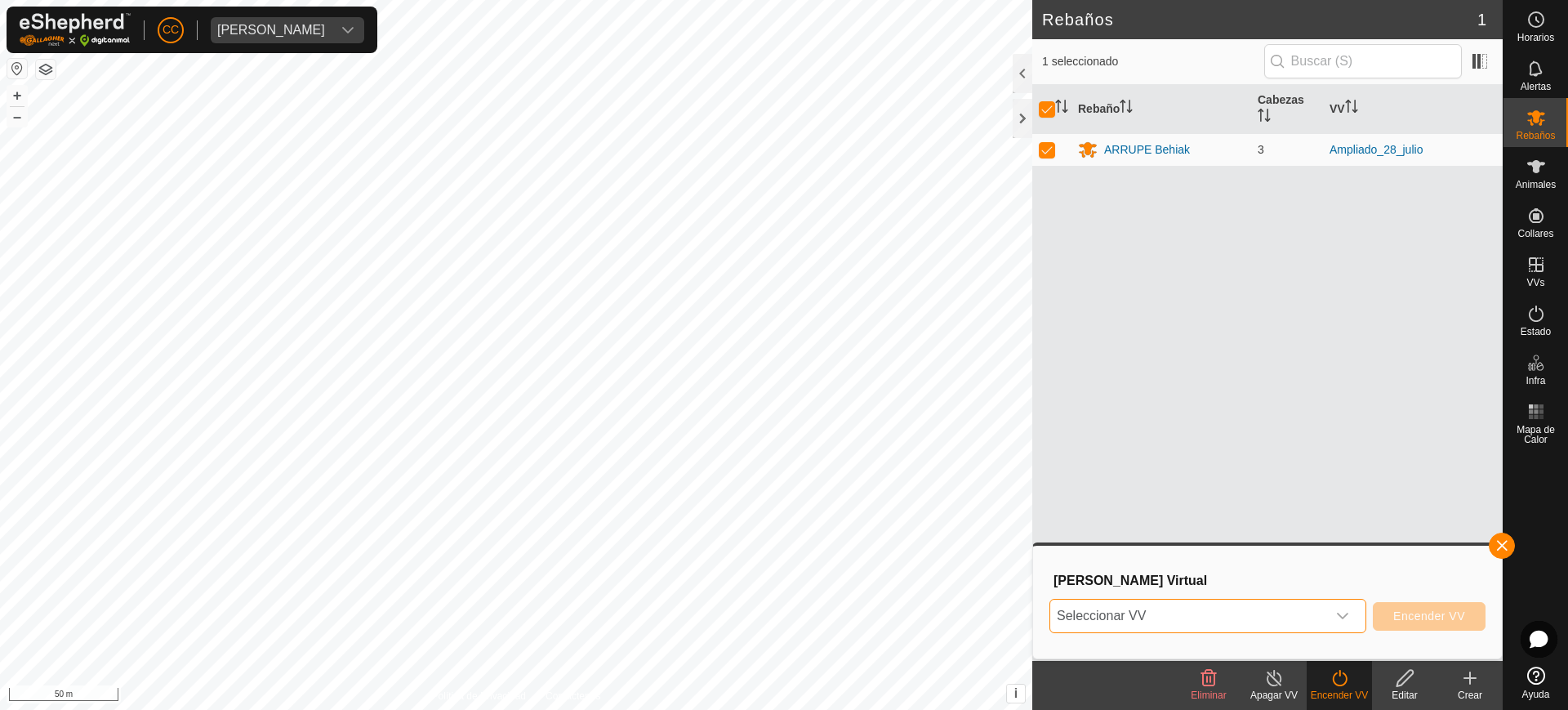
click at [1222, 614] on span "Seleccionar VV" at bounding box center [1188, 617] width 276 height 33
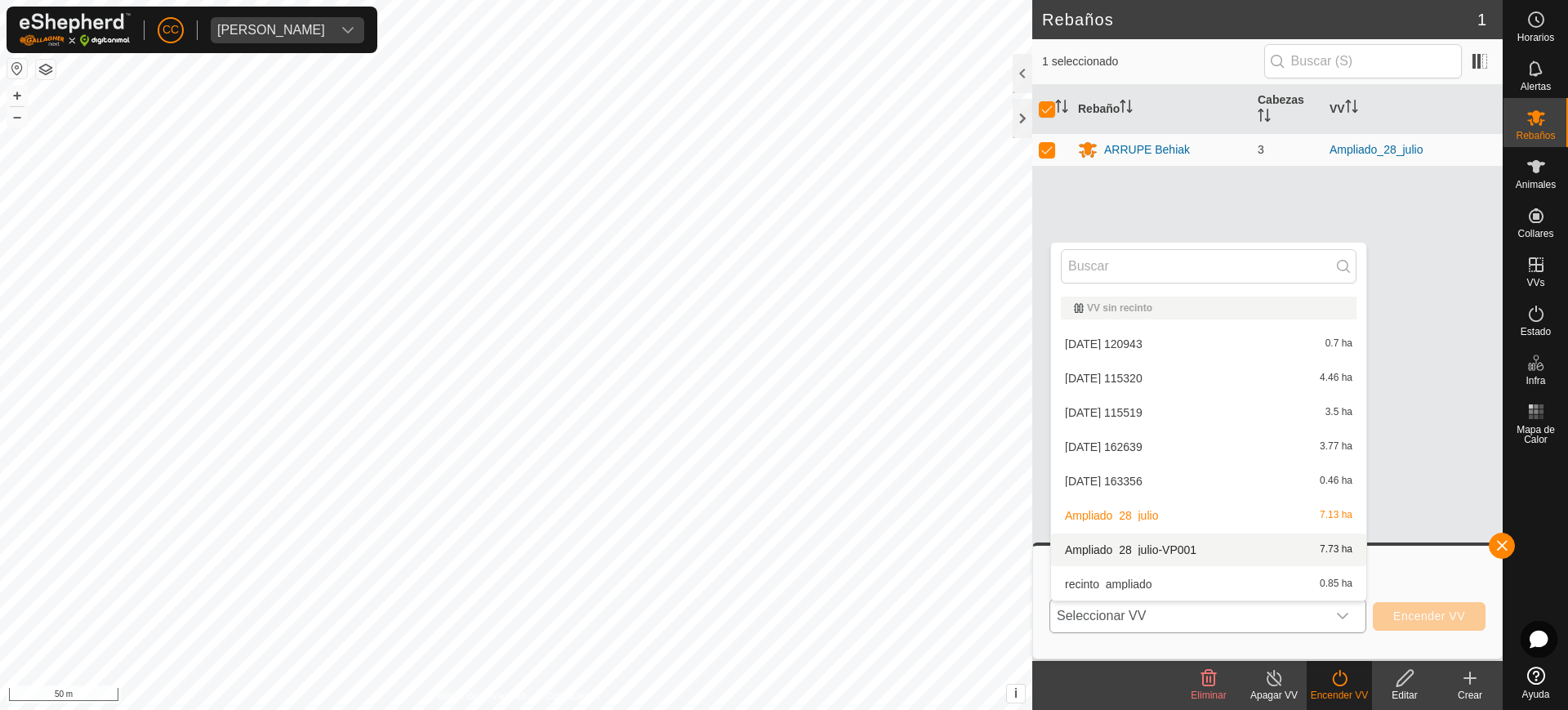
click at [1136, 548] on li "Ampliado_28_julio-VP001 7.73 ha" at bounding box center [1209, 550] width 315 height 33
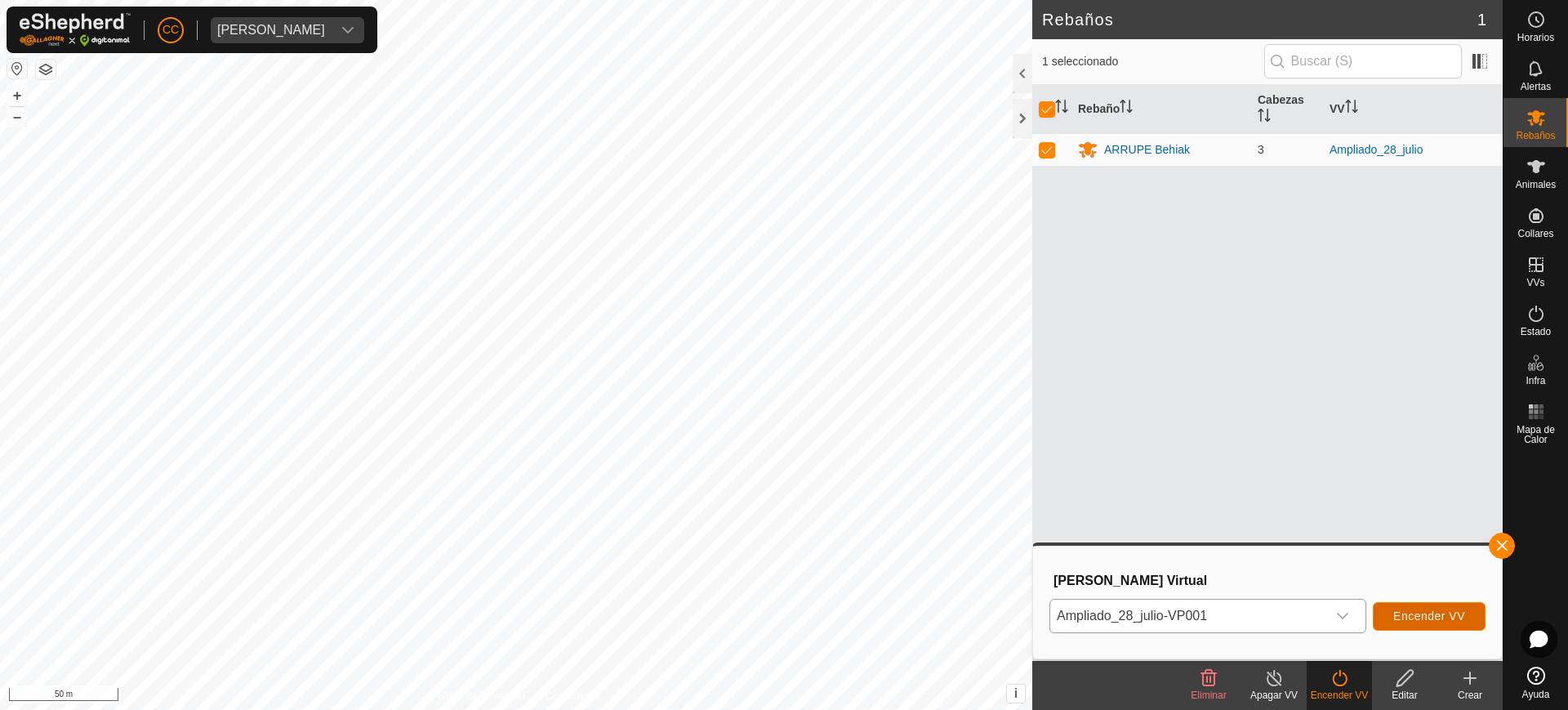
click at [1434, 610] on span "Encender VV" at bounding box center [1429, 616] width 71 height 13
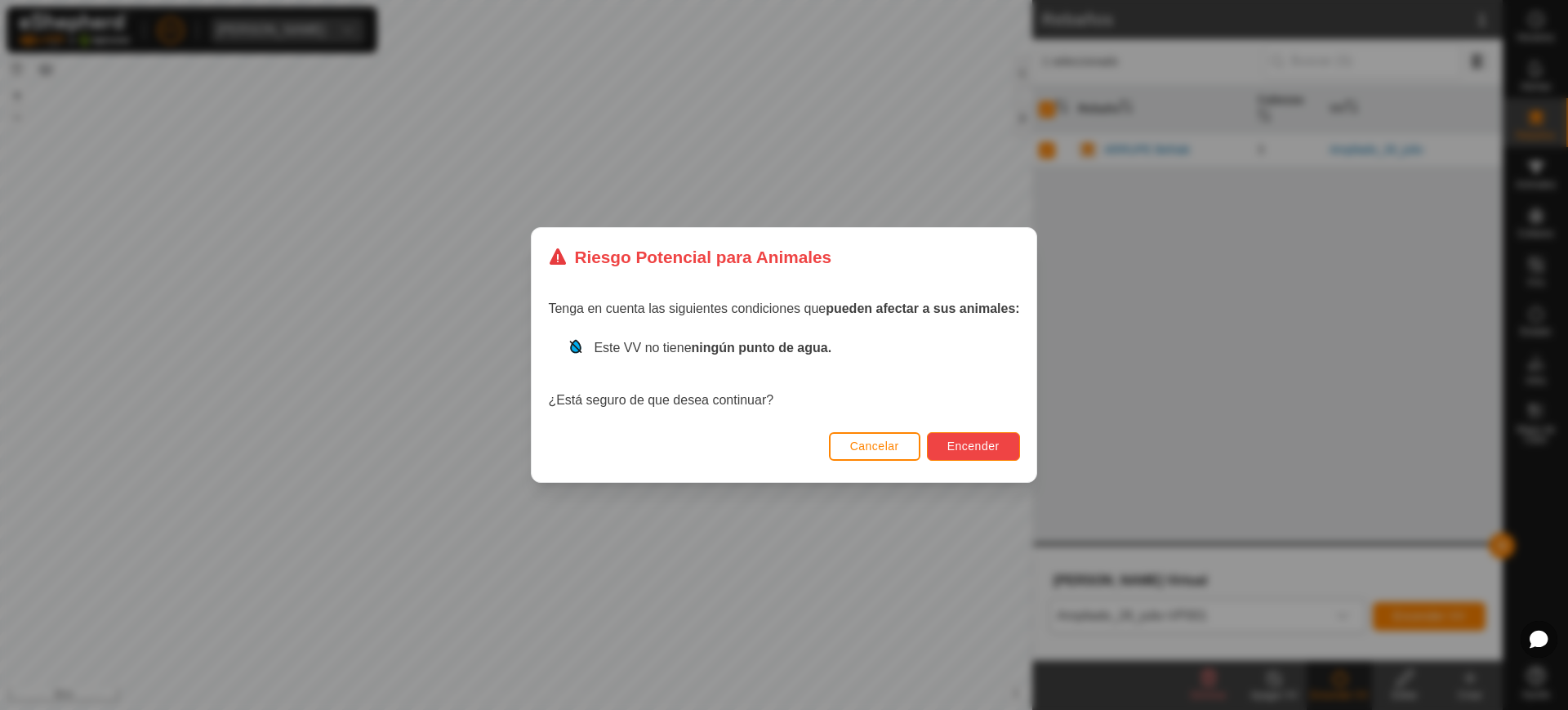
click at [996, 447] on span "Encender" at bounding box center [973, 446] width 52 height 13
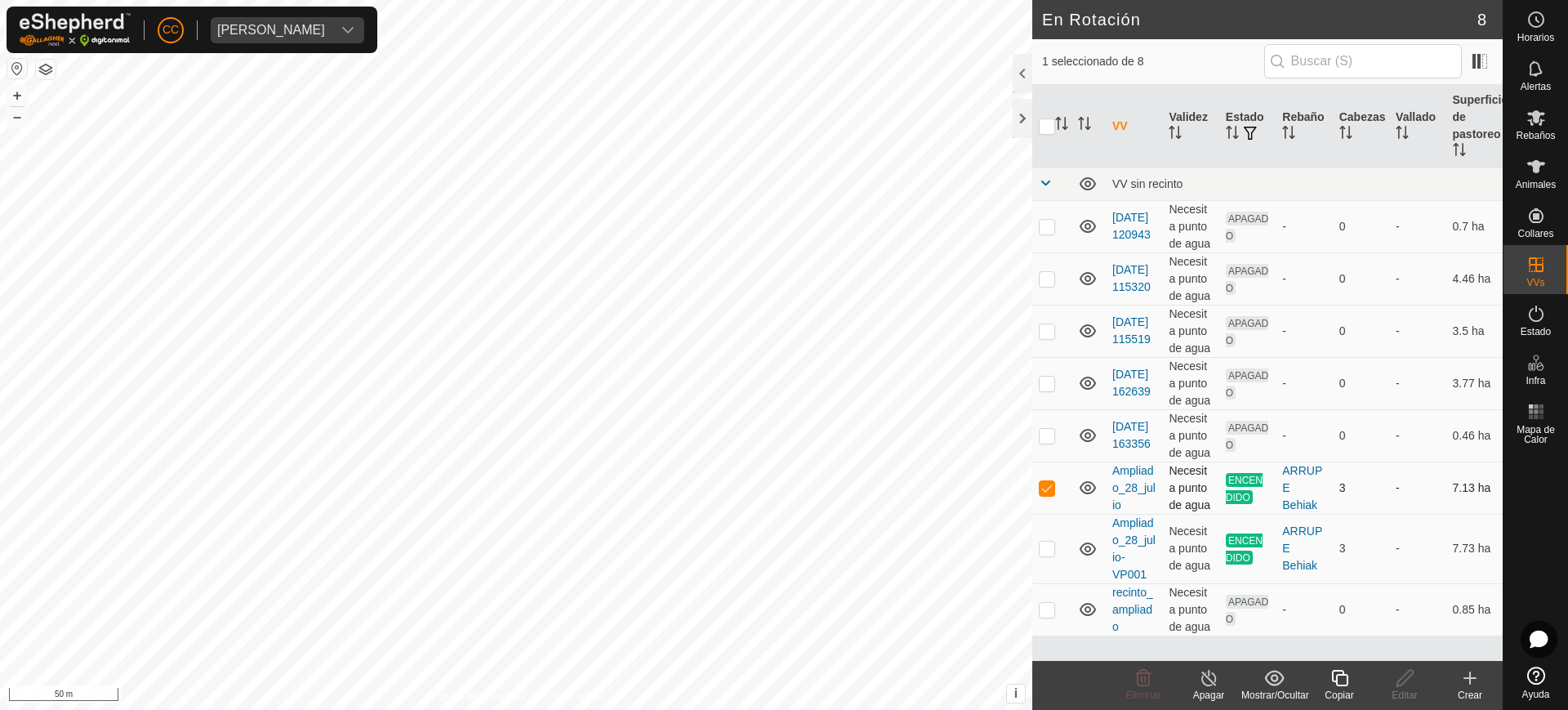
click at [1053, 484] on p-checkbox at bounding box center [1047, 487] width 16 height 13
checkbox input "false"
